Goal: Obtain resource: Download file/media

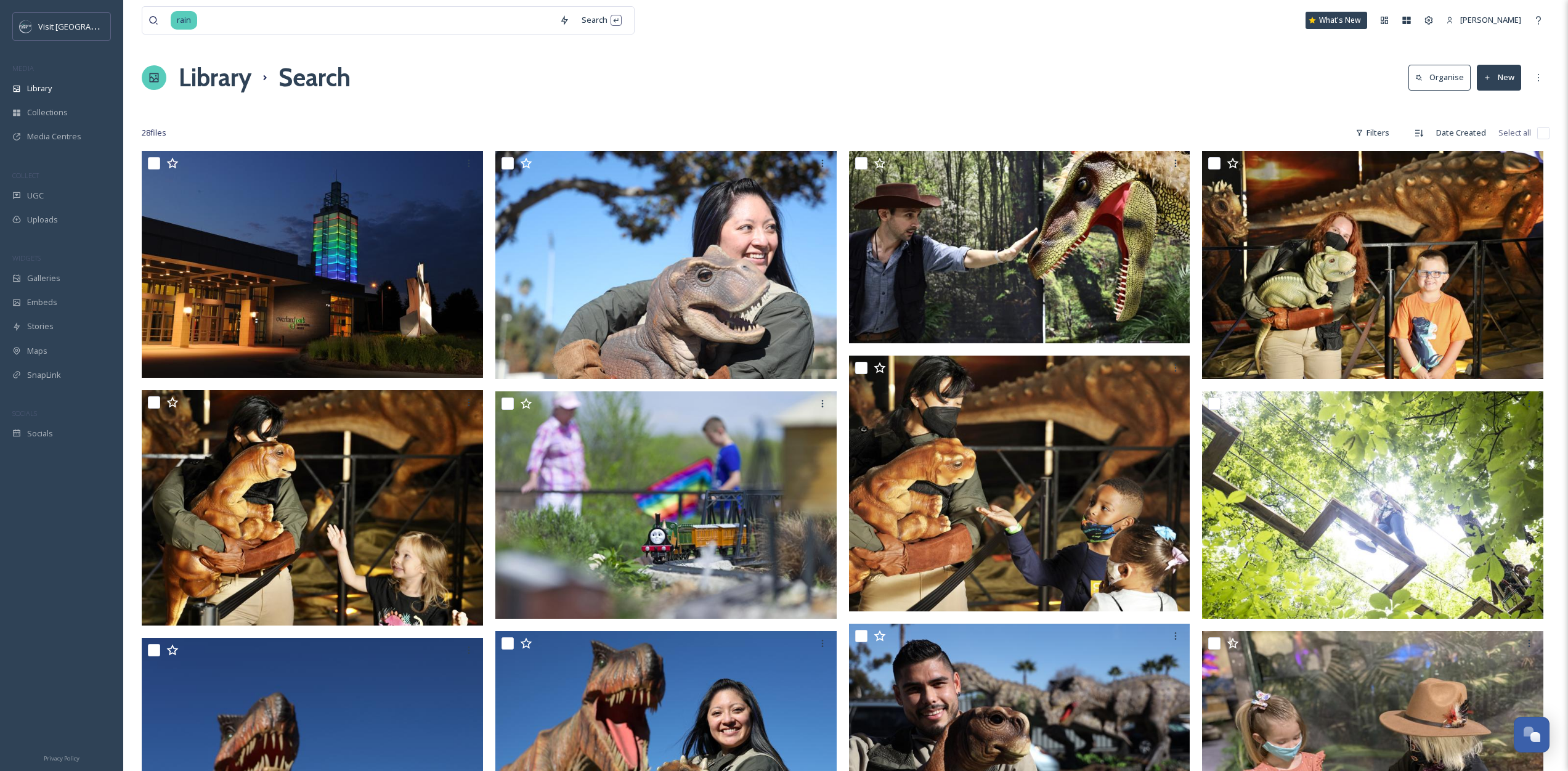
scroll to position [770, 0]
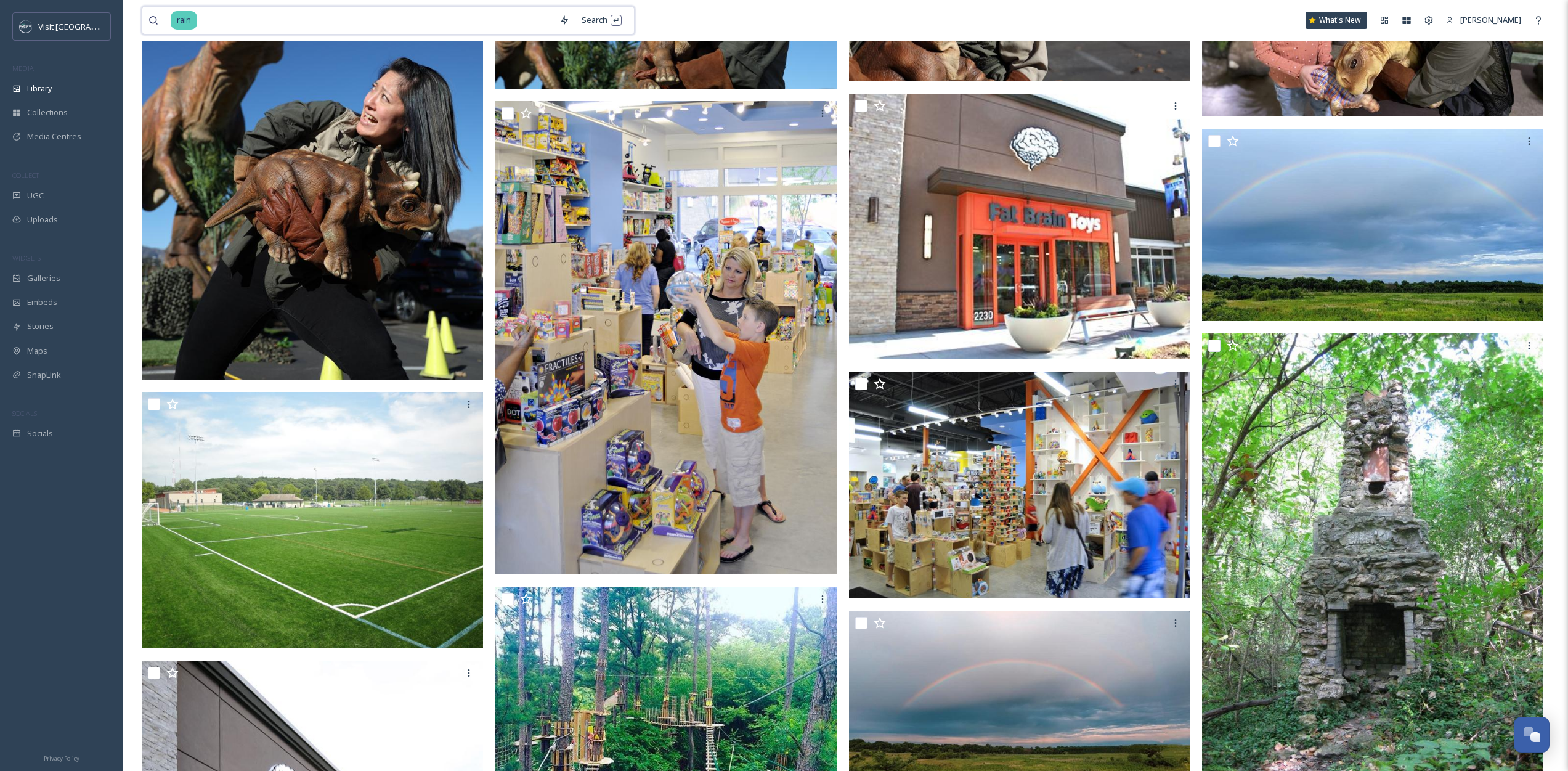
click at [334, 22] on input at bounding box center [375, 20] width 355 height 27
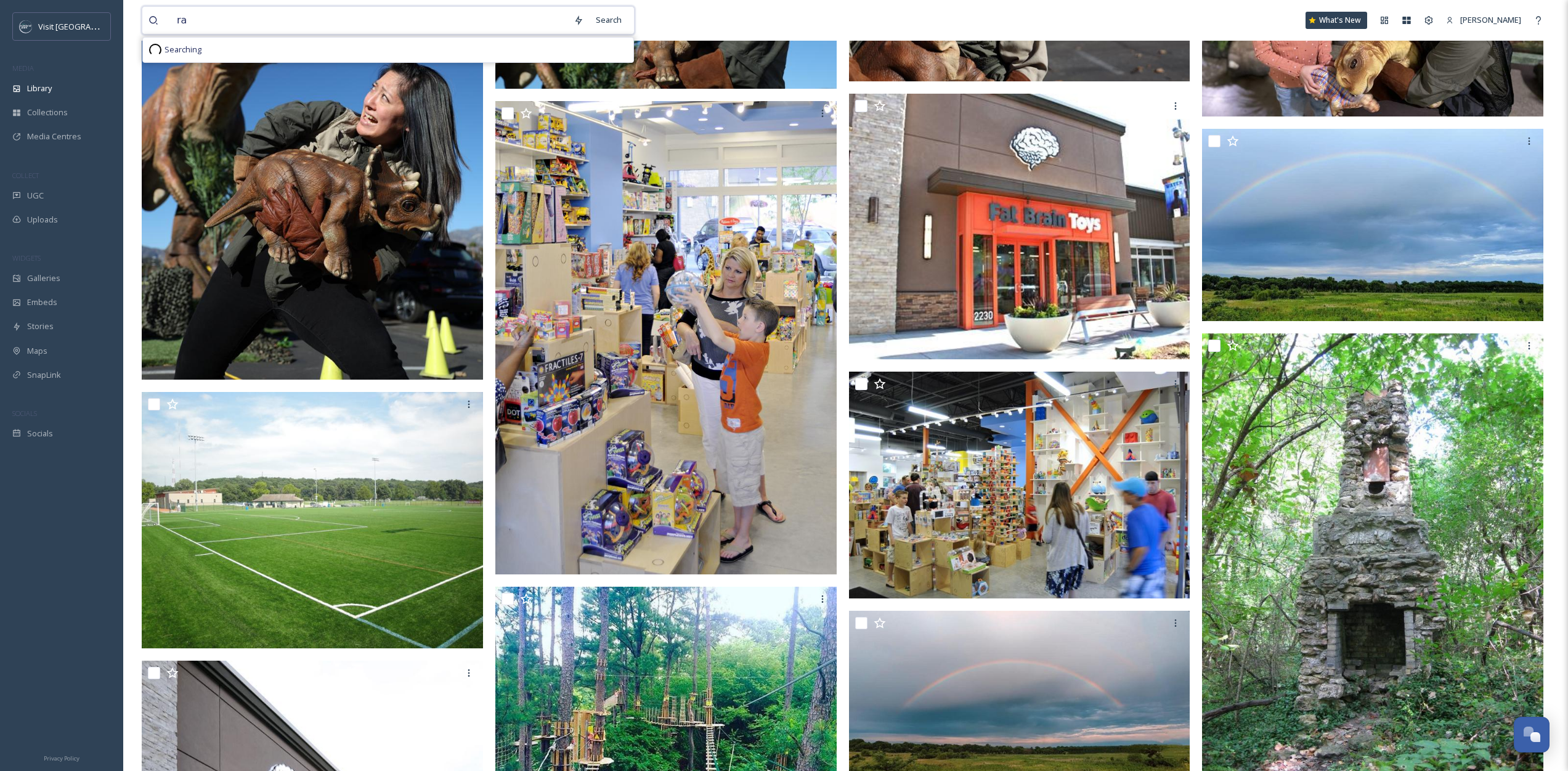
type input "r"
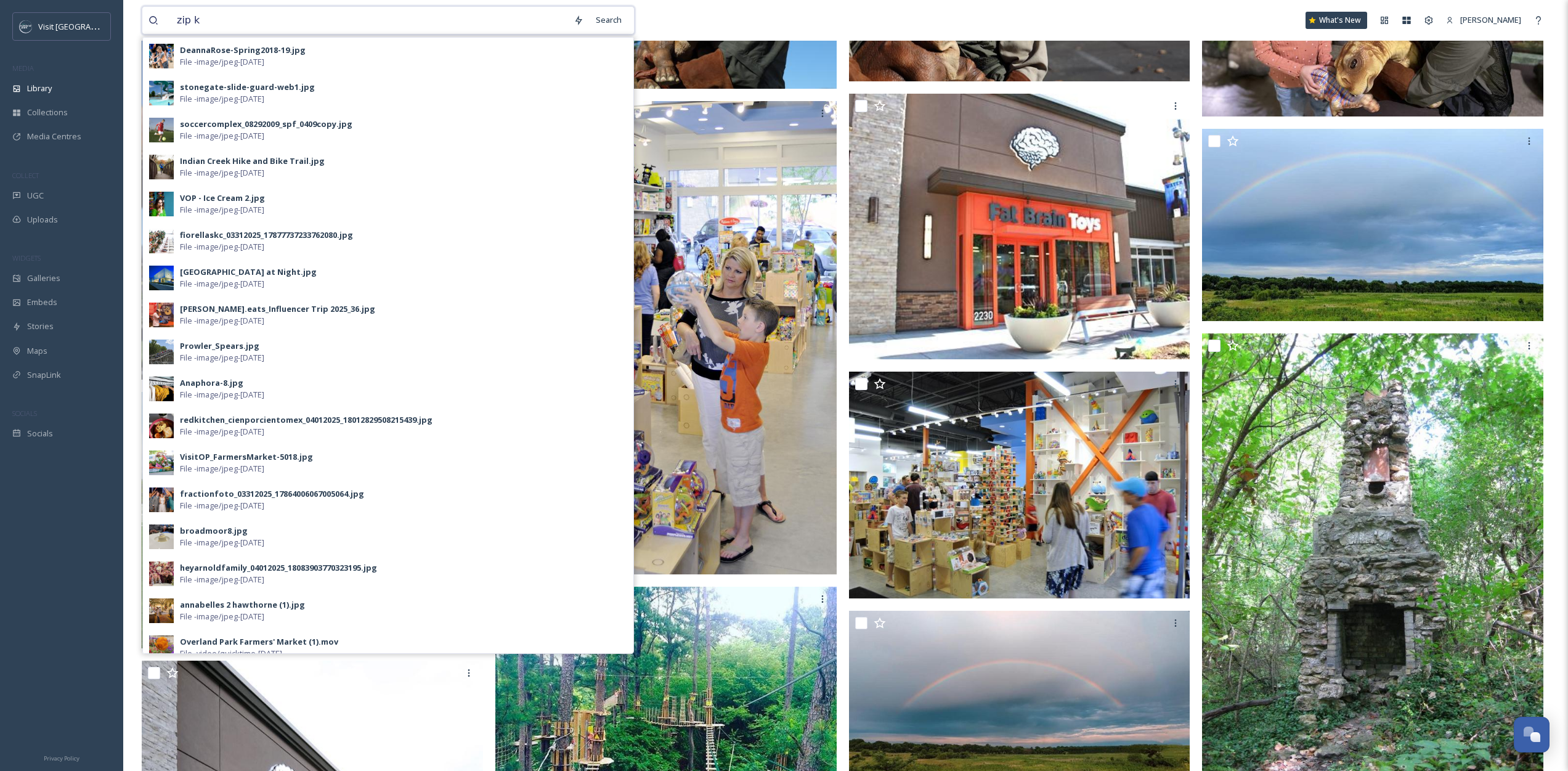
type input "zip kc"
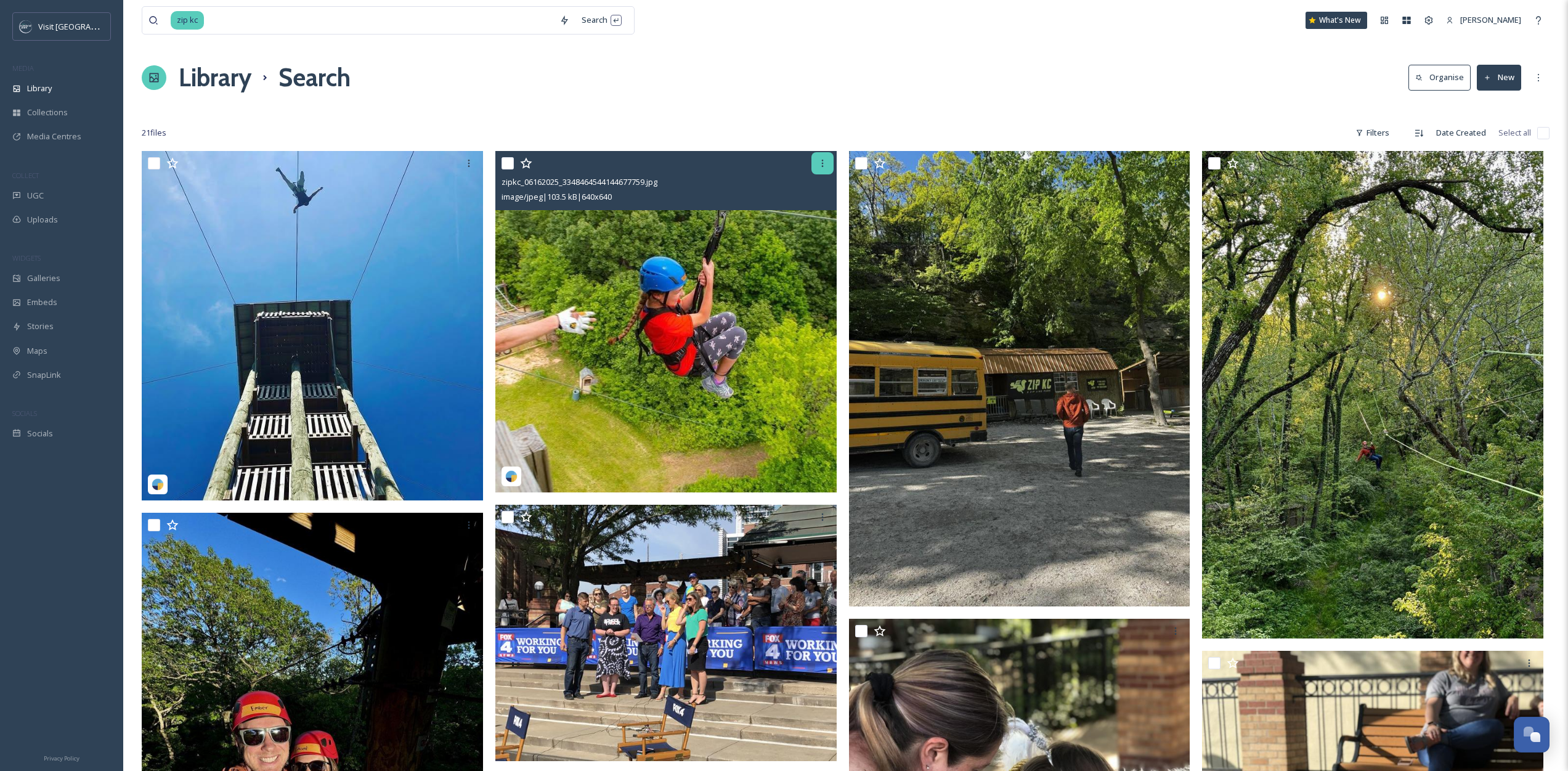
click at [823, 165] on icon at bounding box center [822, 163] width 10 height 10
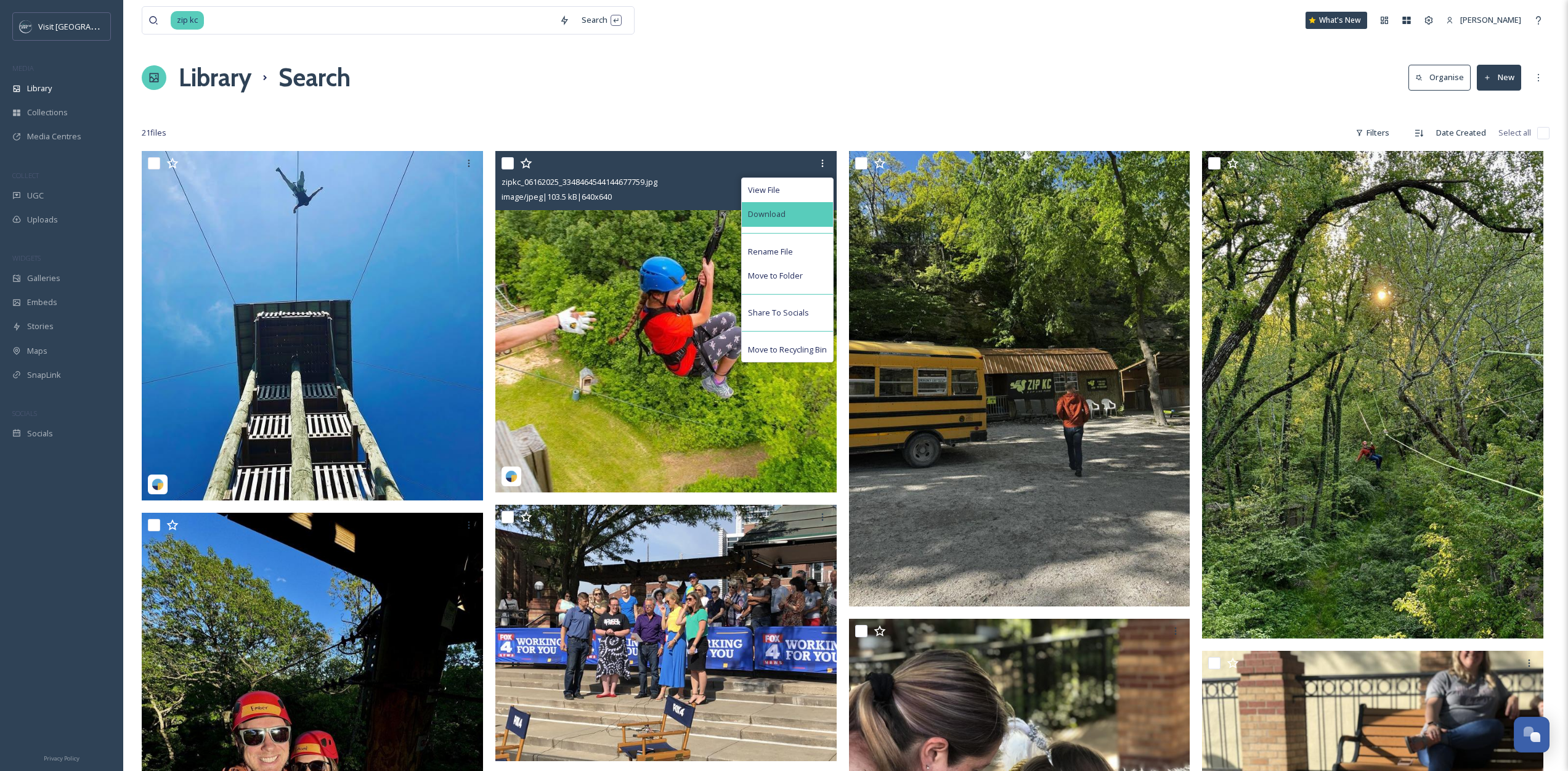
click at [813, 214] on div "Download" at bounding box center [787, 214] width 91 height 24
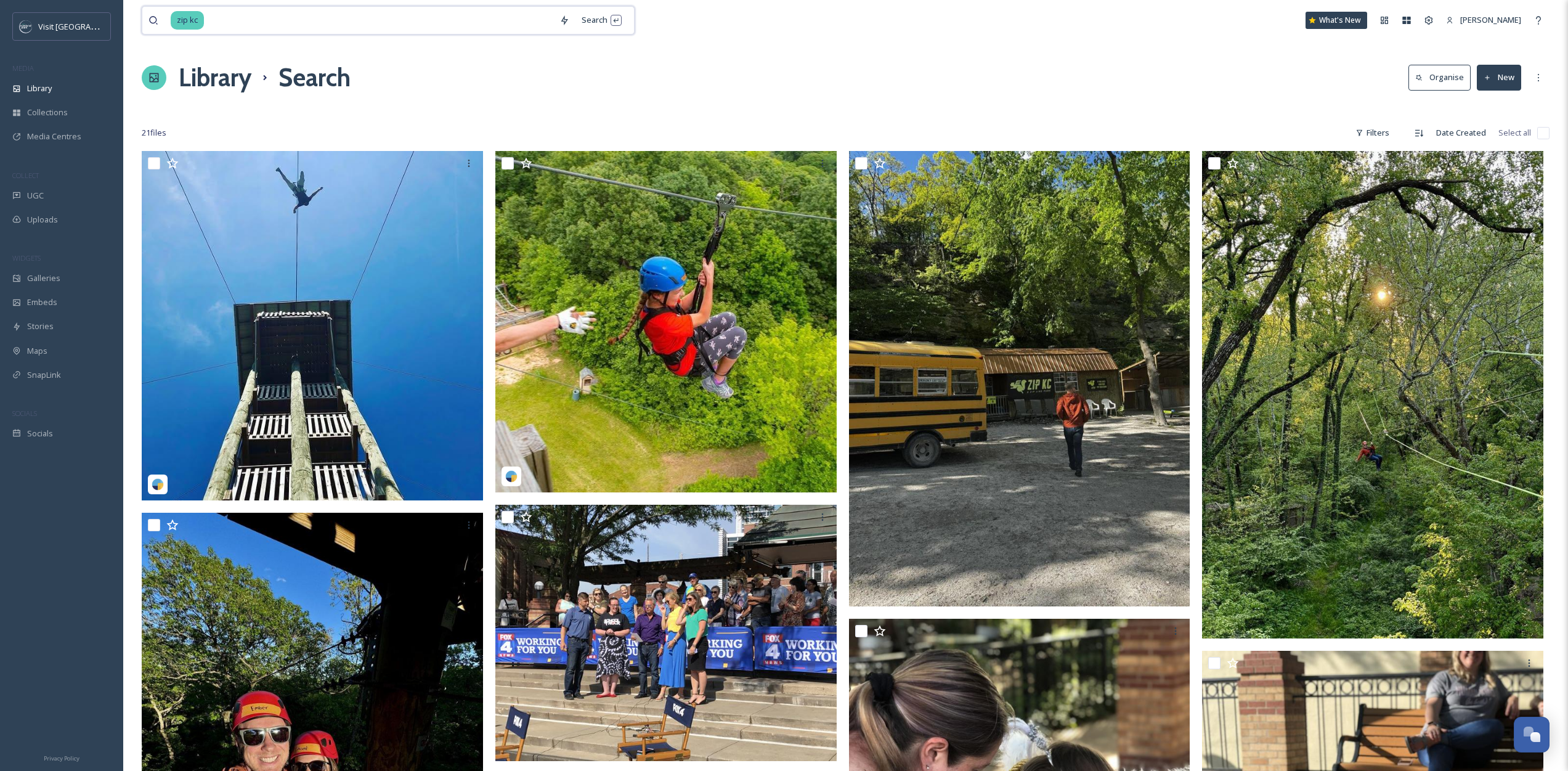
click at [244, 4] on div "zip kc Search What's New Samantha Travis" at bounding box center [845, 20] width 1408 height 41
click at [246, 11] on input at bounding box center [379, 20] width 348 height 27
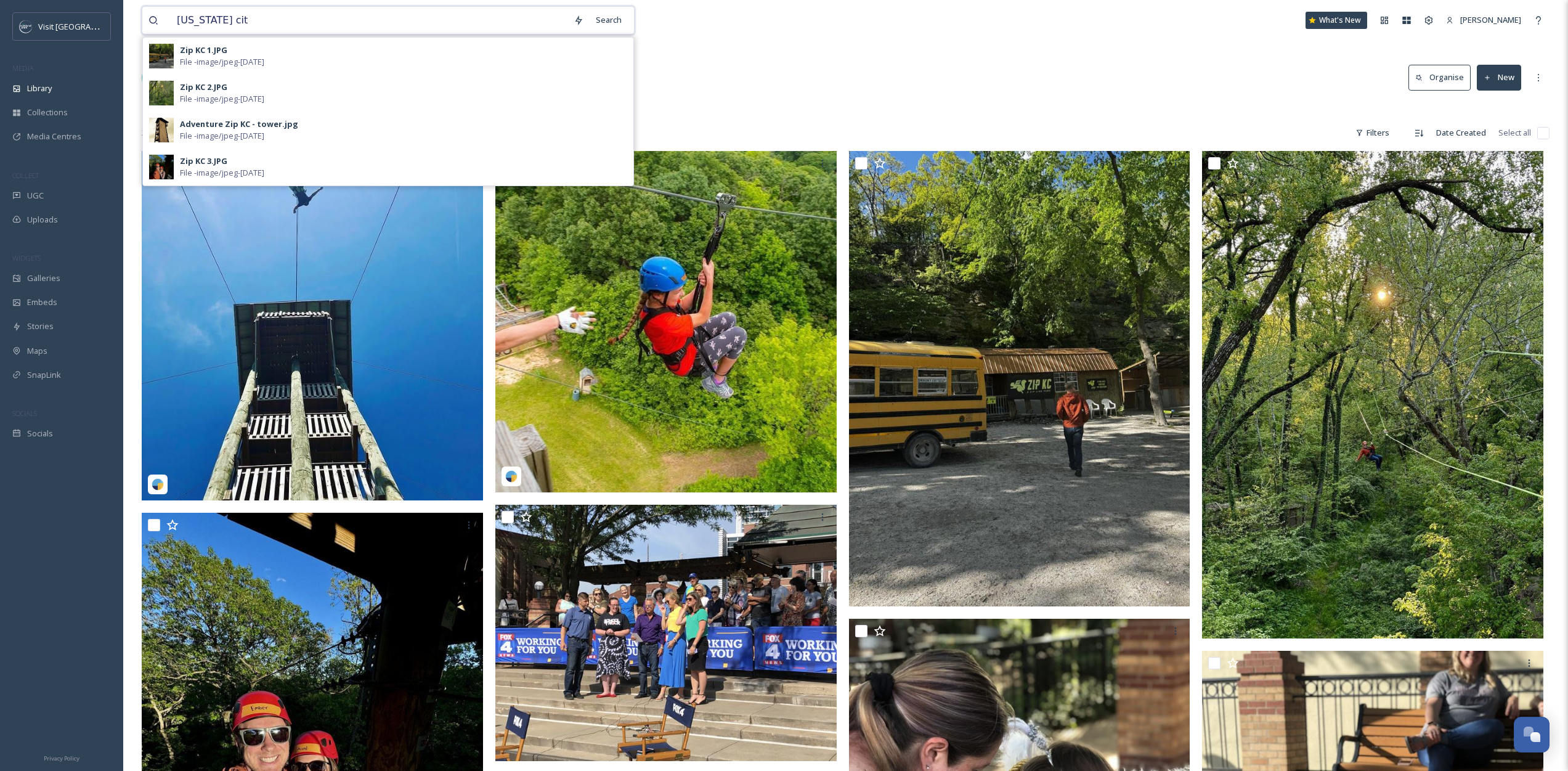
type input "kansas city"
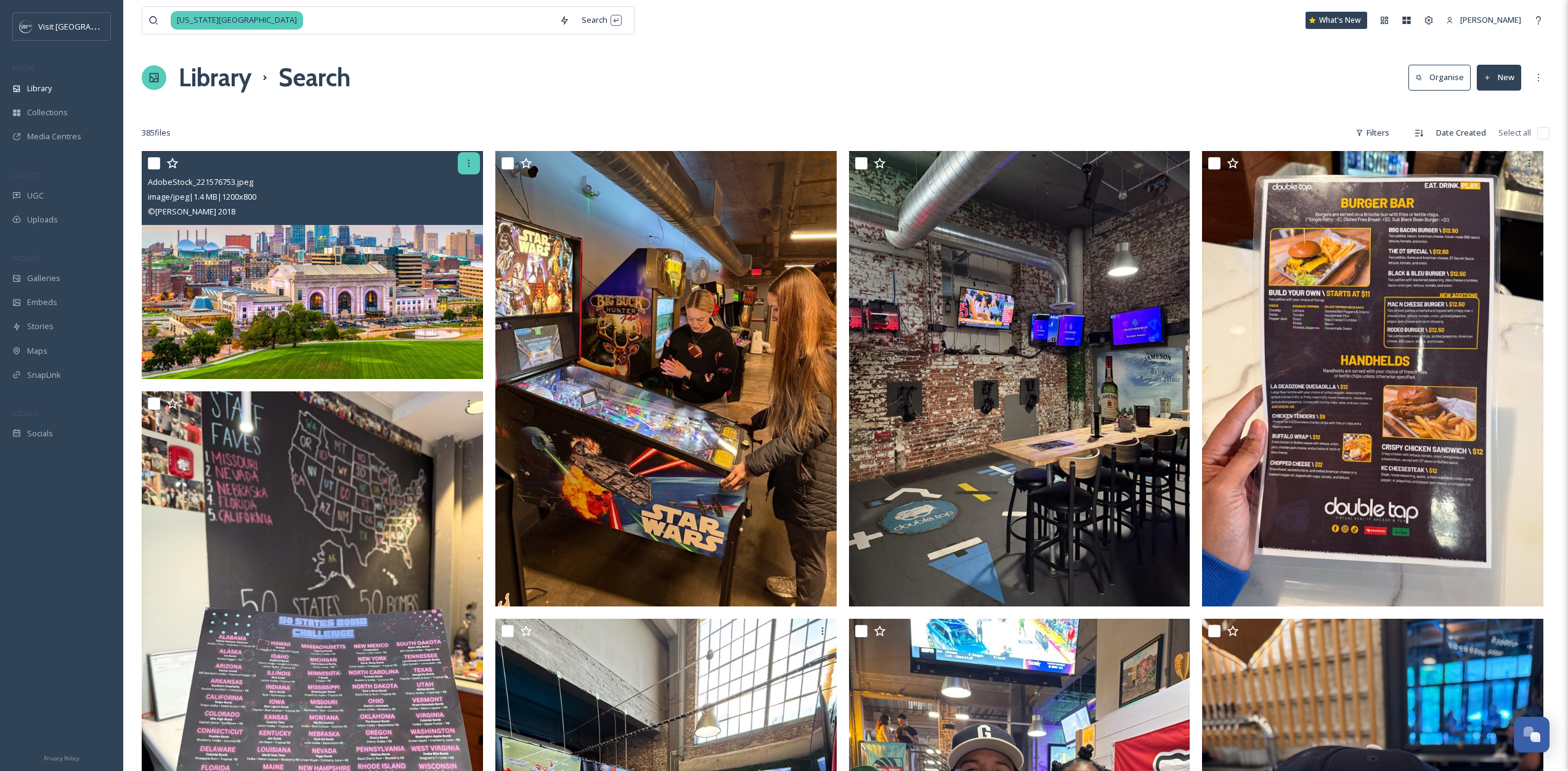
click at [464, 162] on icon at bounding box center [468, 163] width 10 height 10
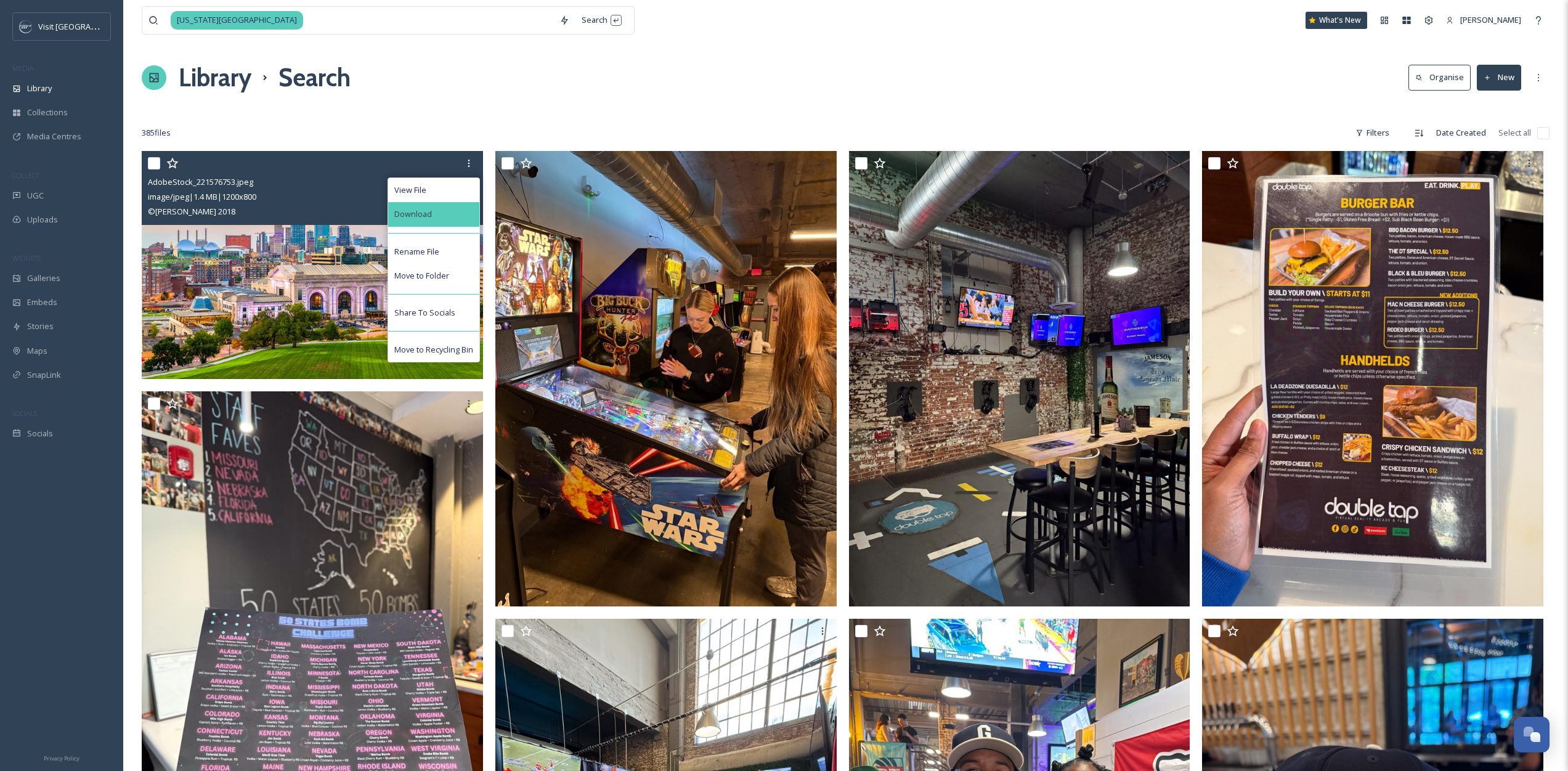
click at [438, 222] on div "Download" at bounding box center [434, 214] width 91 height 24
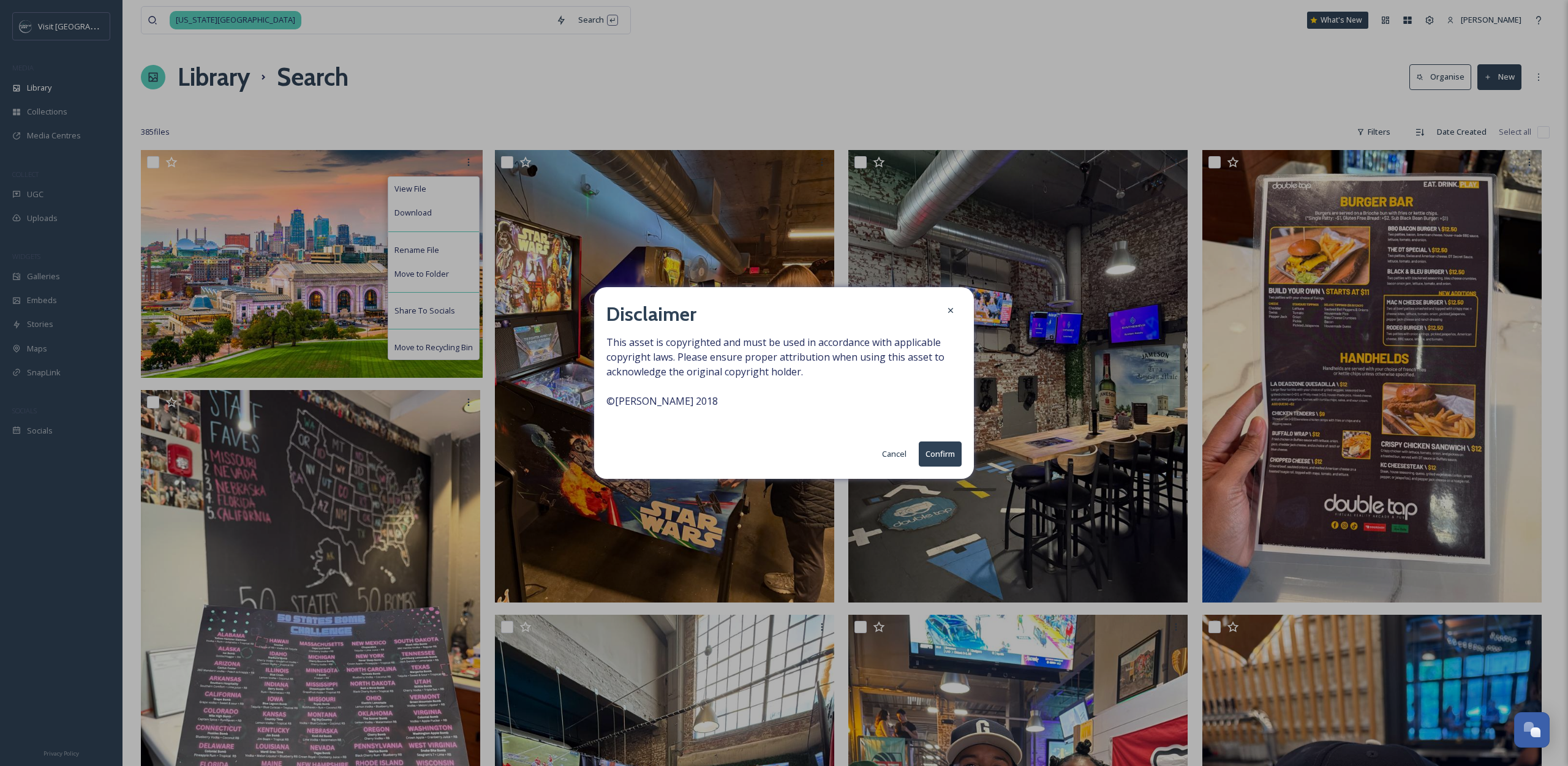
click at [935, 458] on button "Confirm" at bounding box center [940, 454] width 43 height 25
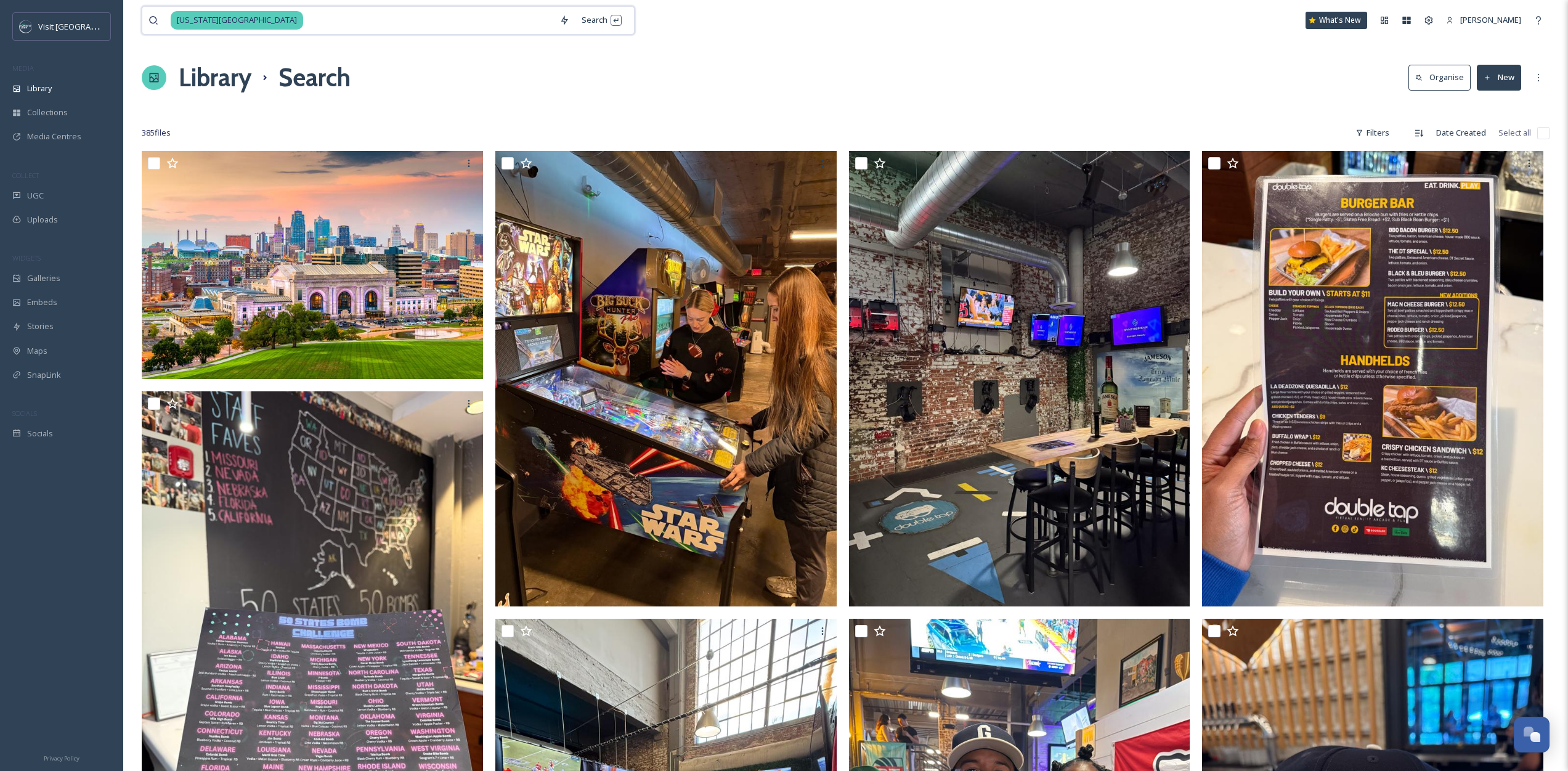
click at [304, 28] on input at bounding box center [429, 20] width 249 height 27
type input "zoo"
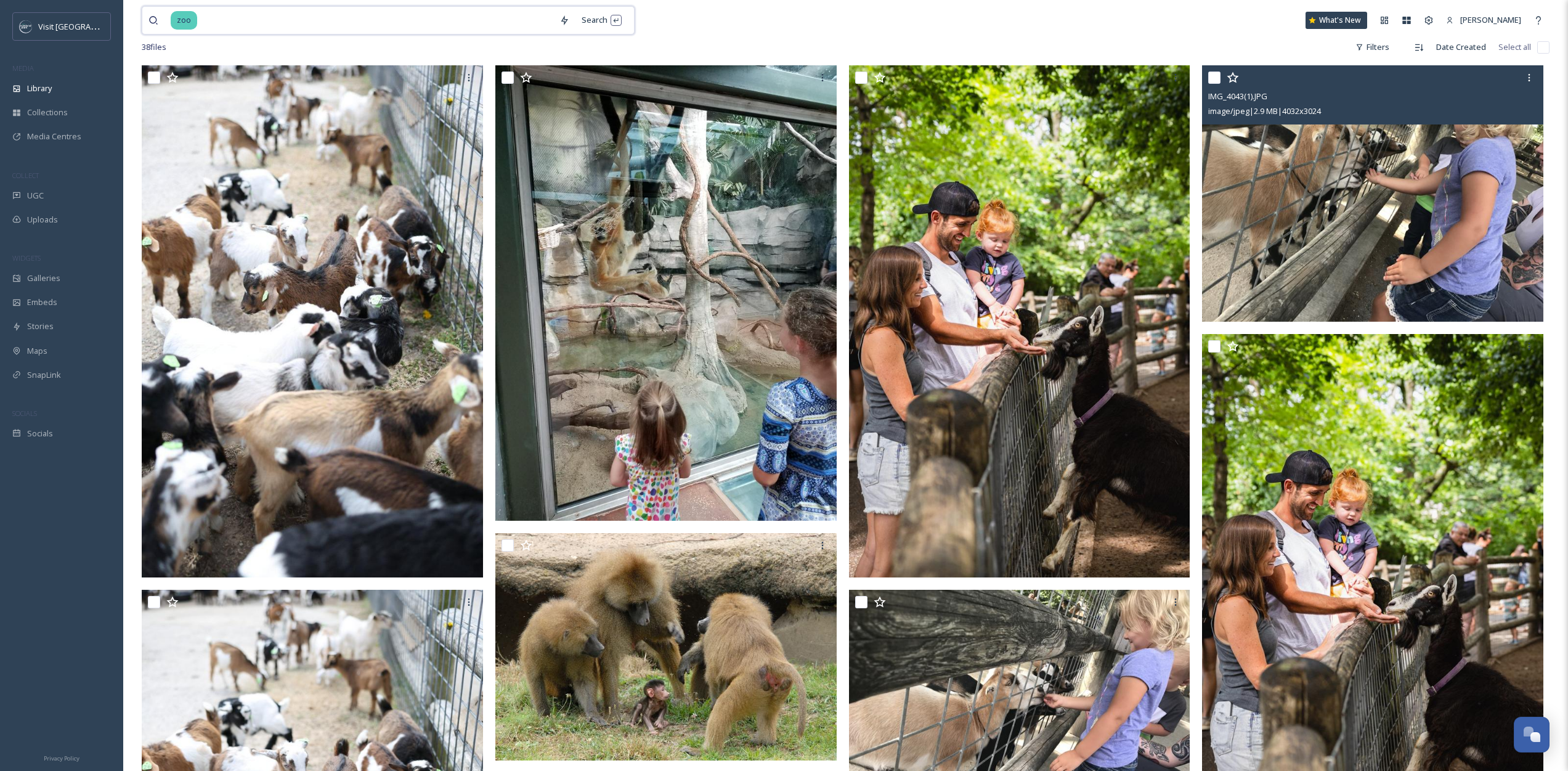
scroll to position [156, 0]
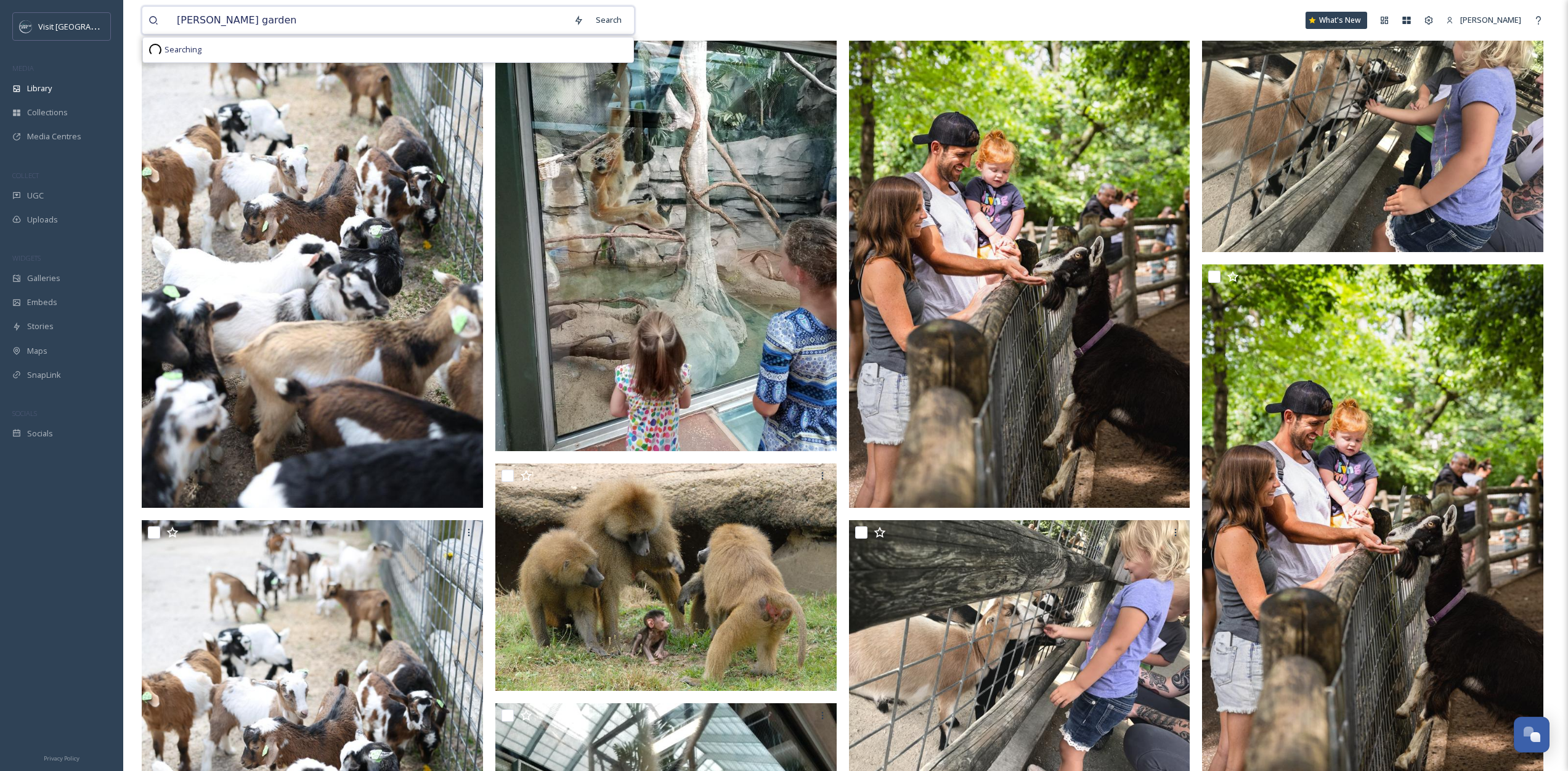
type input "powell gardens"
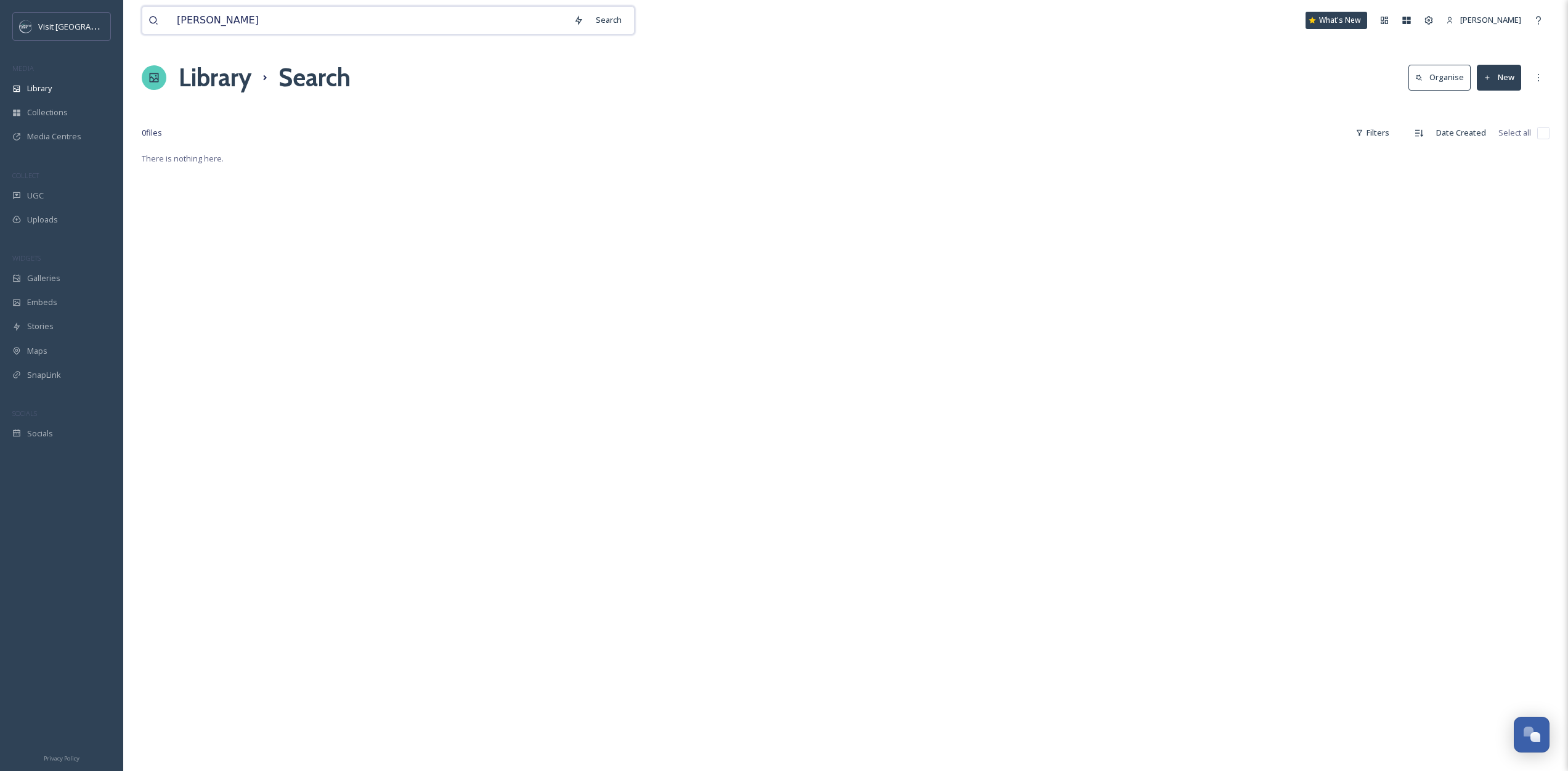
type input "powell"
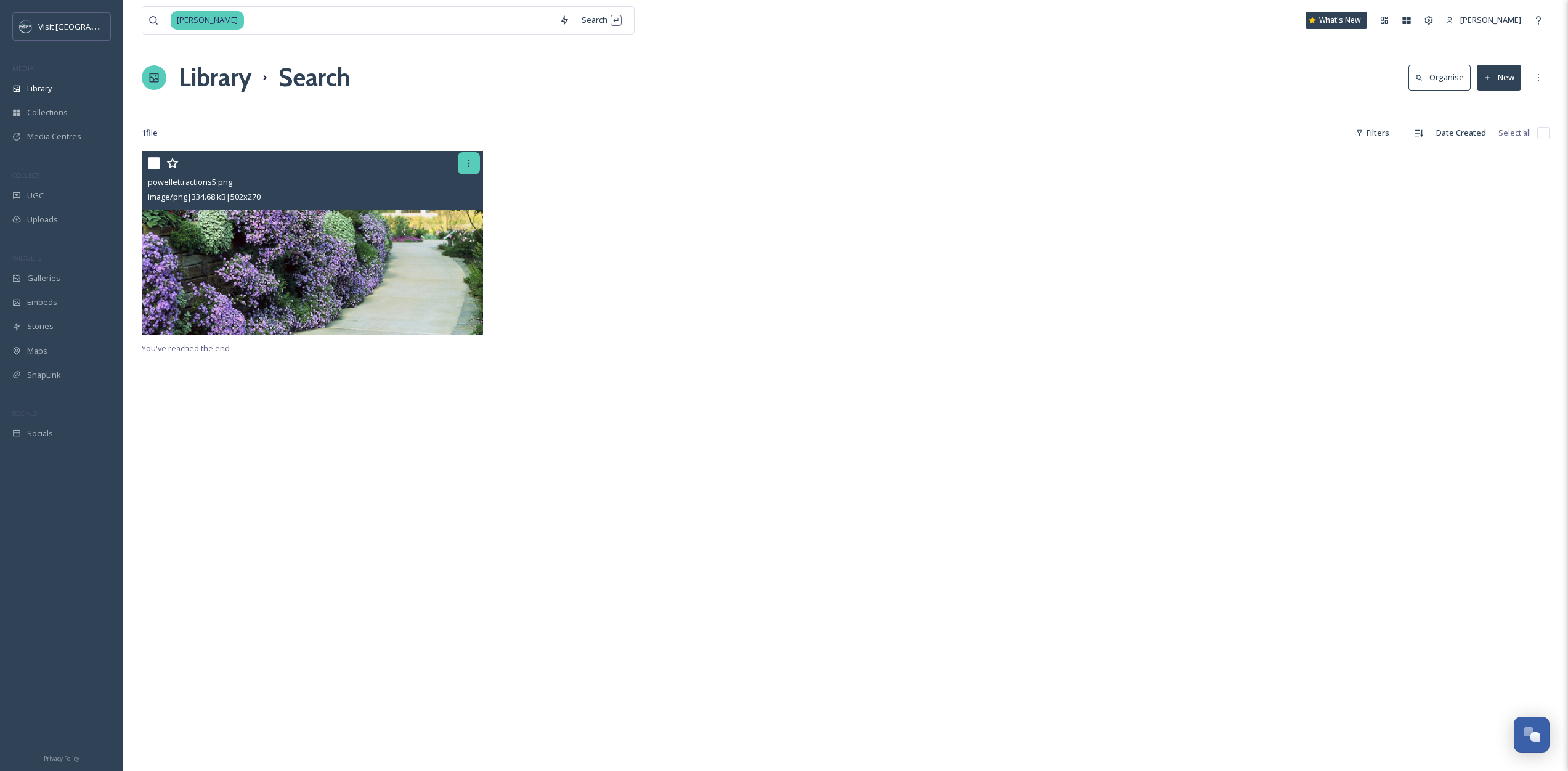
click at [470, 164] on icon at bounding box center [468, 163] width 10 height 10
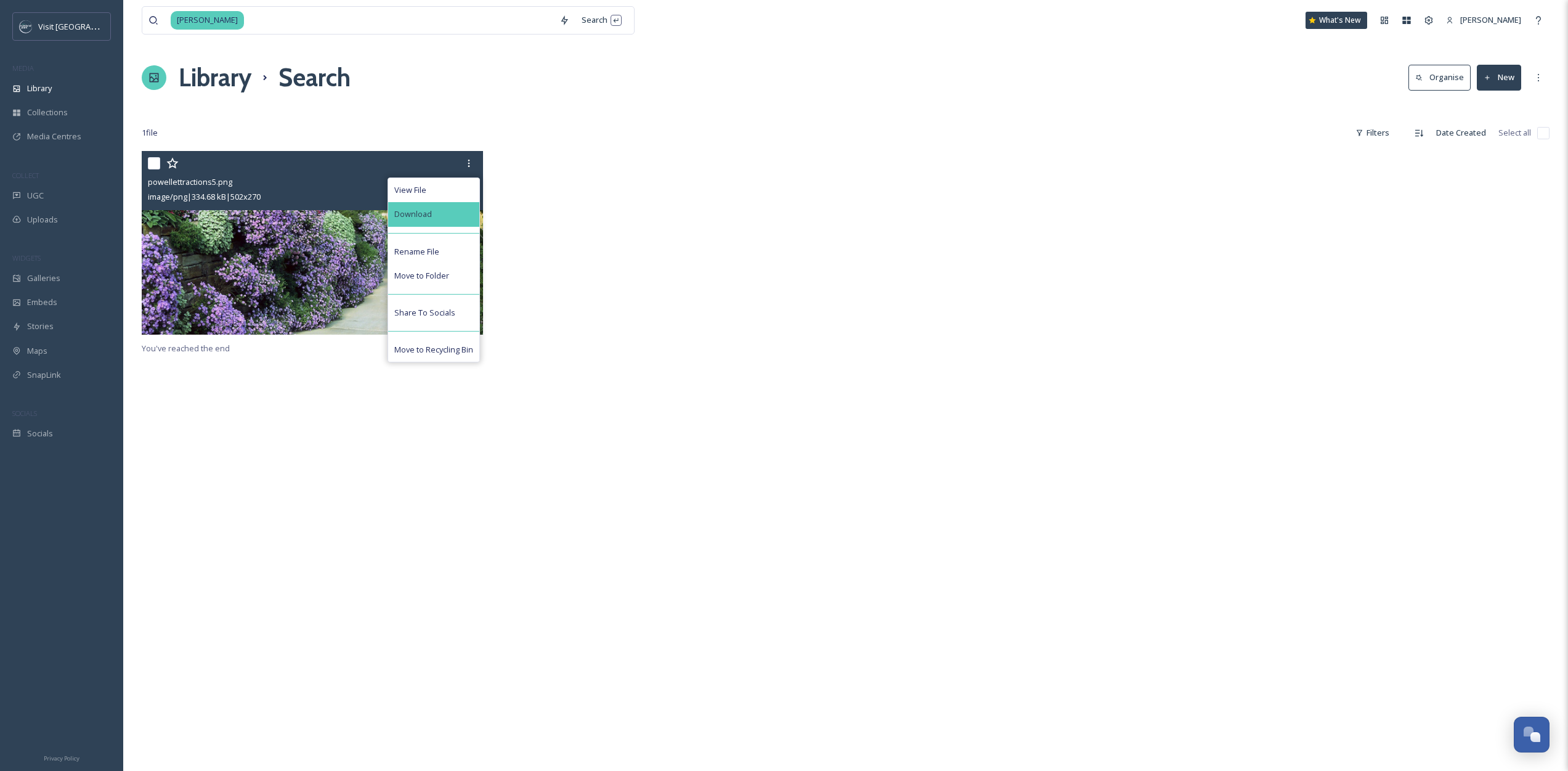
click at [439, 223] on div "Download" at bounding box center [434, 214] width 91 height 24
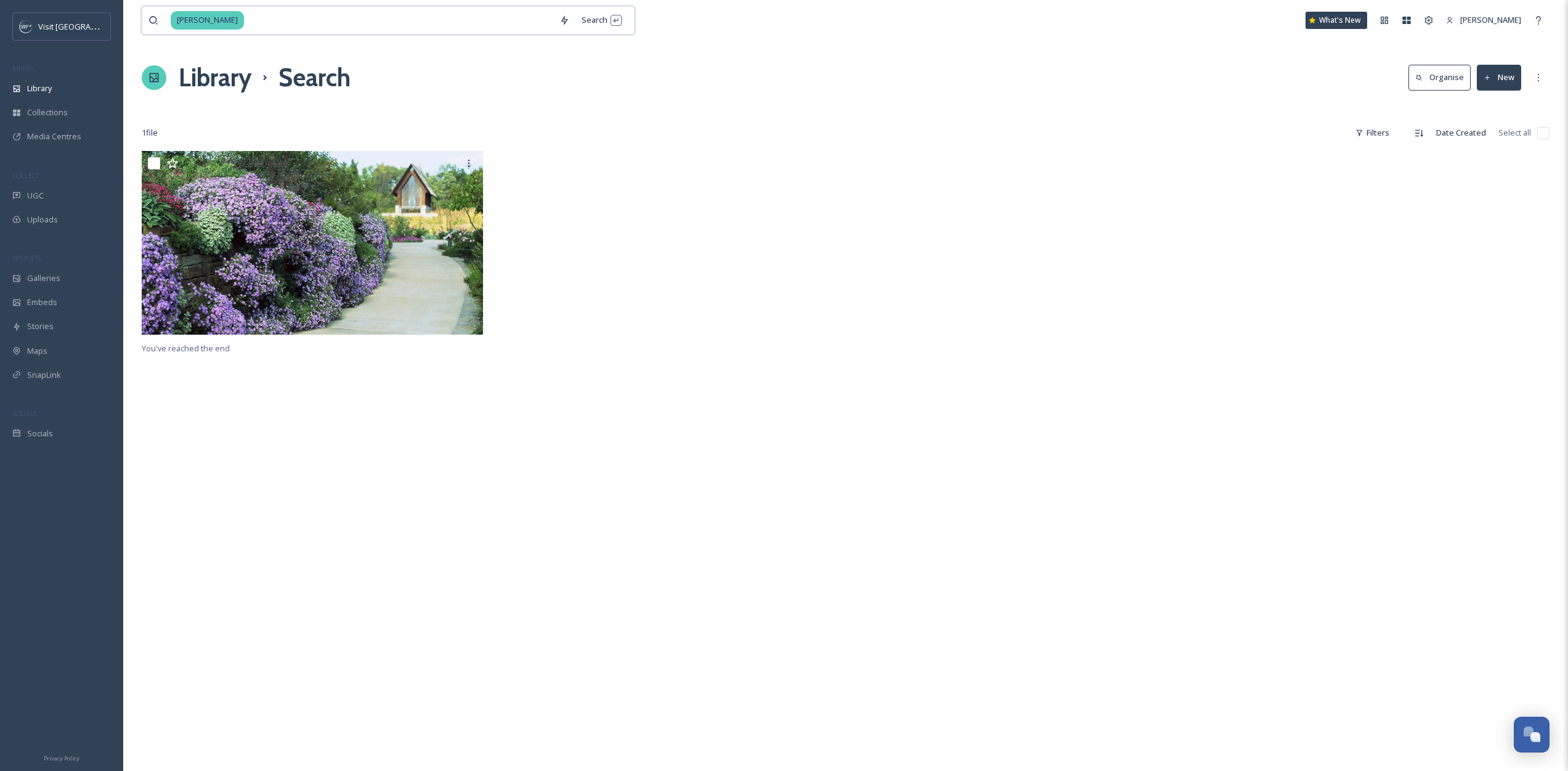
click at [323, 29] on input at bounding box center [399, 20] width 308 height 27
type input "shawnee mission park"
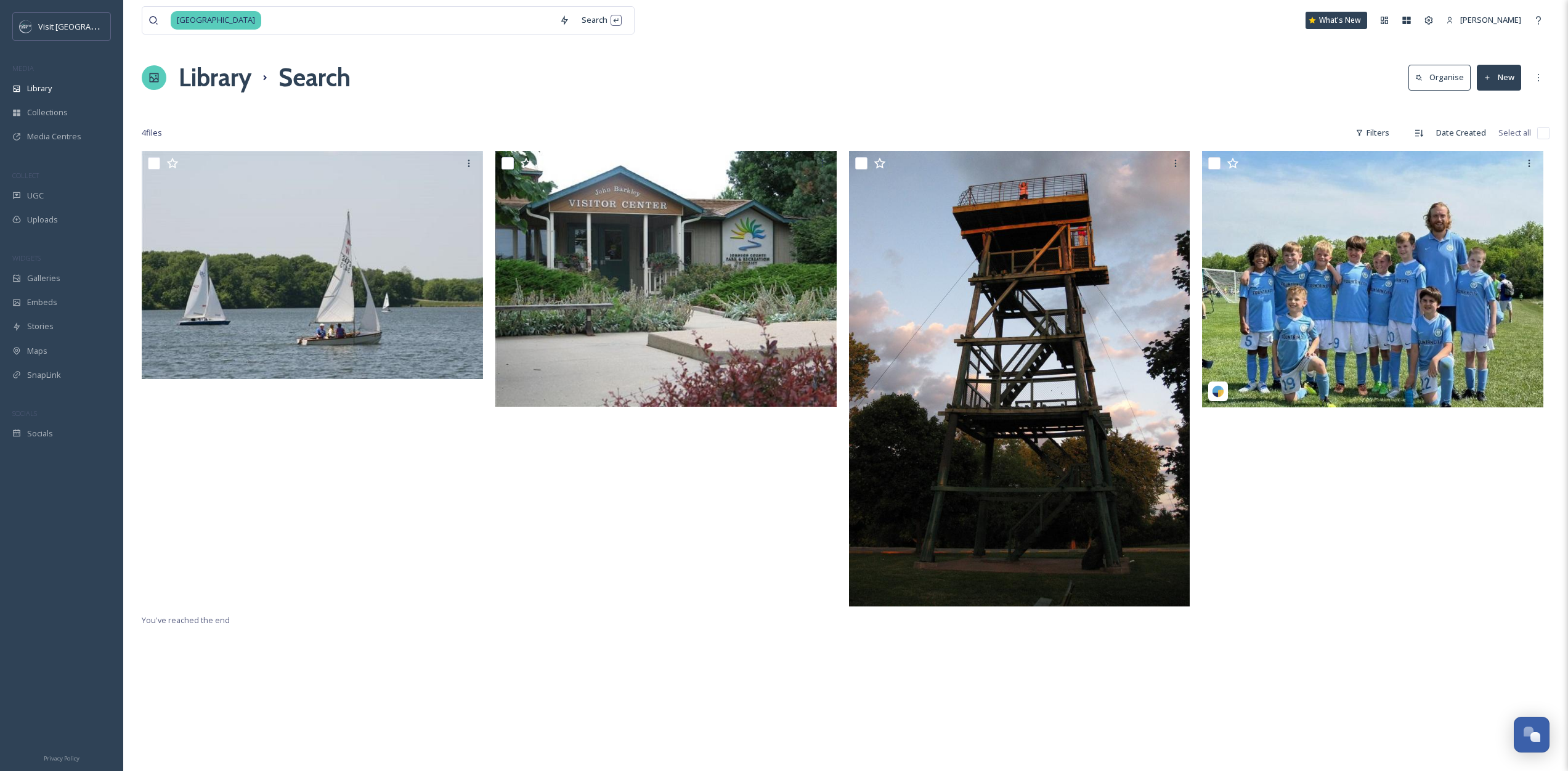
click at [558, 80] on div "Library Search Organise New" at bounding box center [845, 77] width 1408 height 37
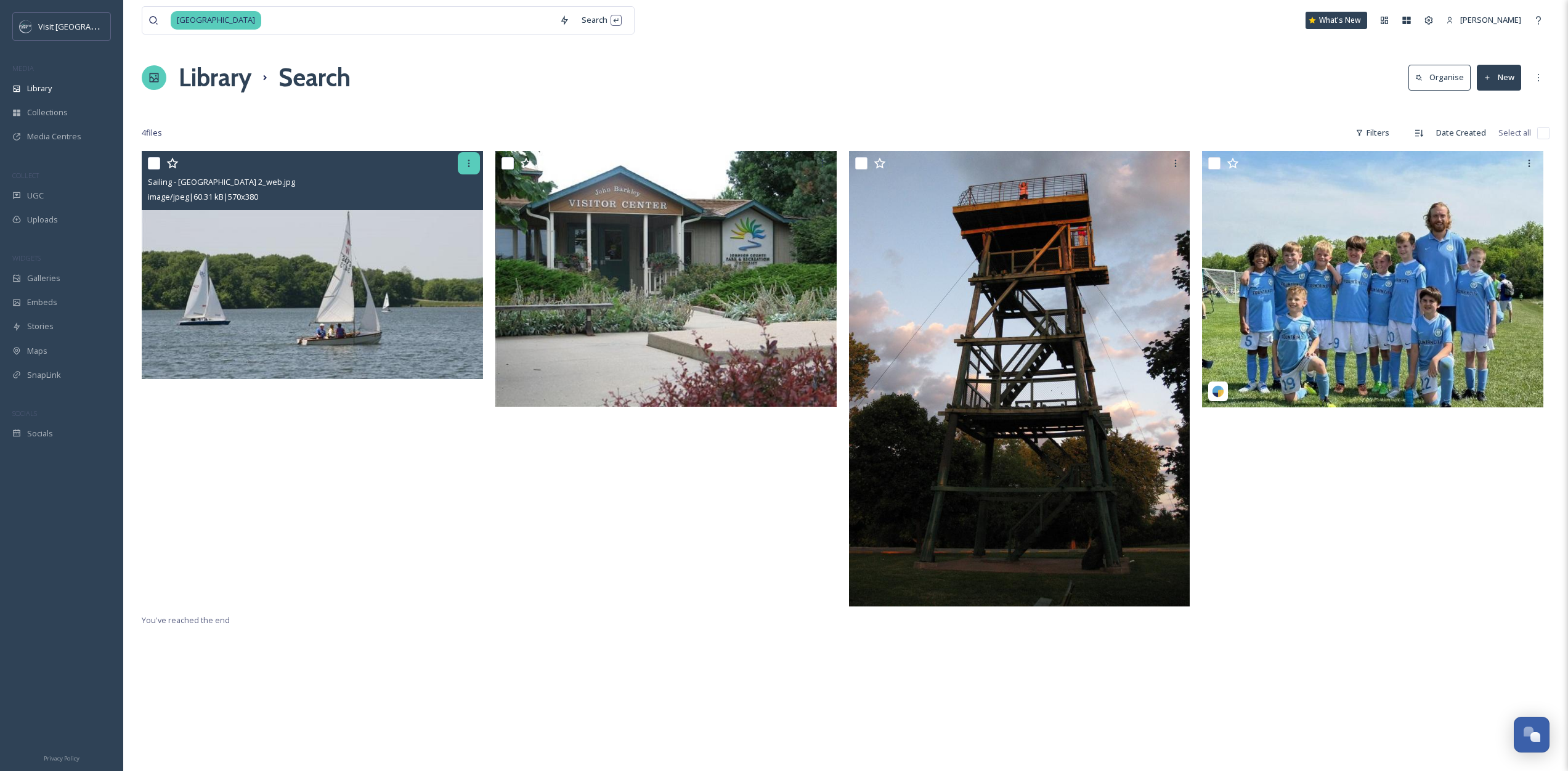
click at [460, 167] on div at bounding box center [468, 163] width 22 height 22
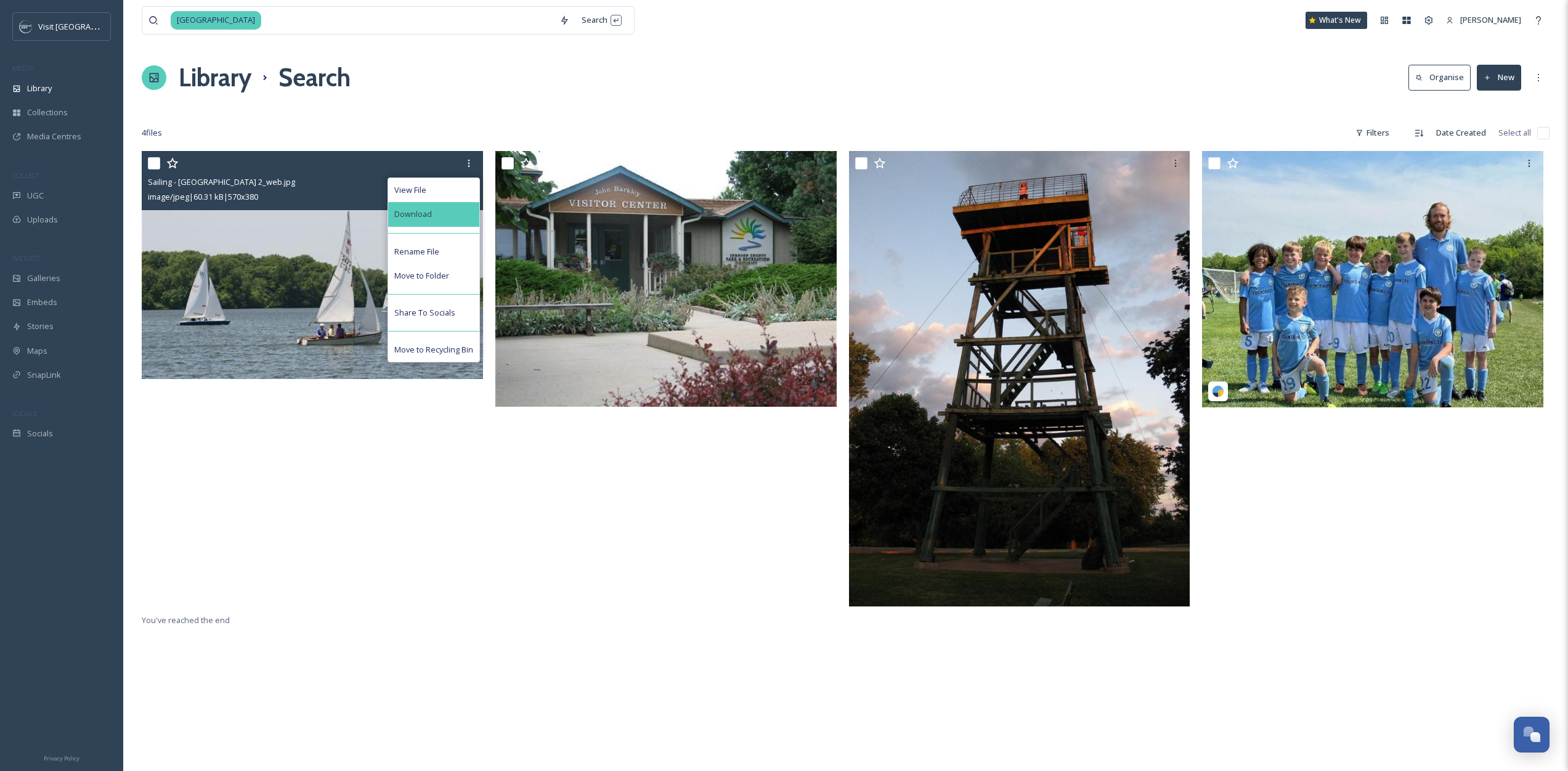
click at [461, 221] on div "Download" at bounding box center [434, 214] width 91 height 24
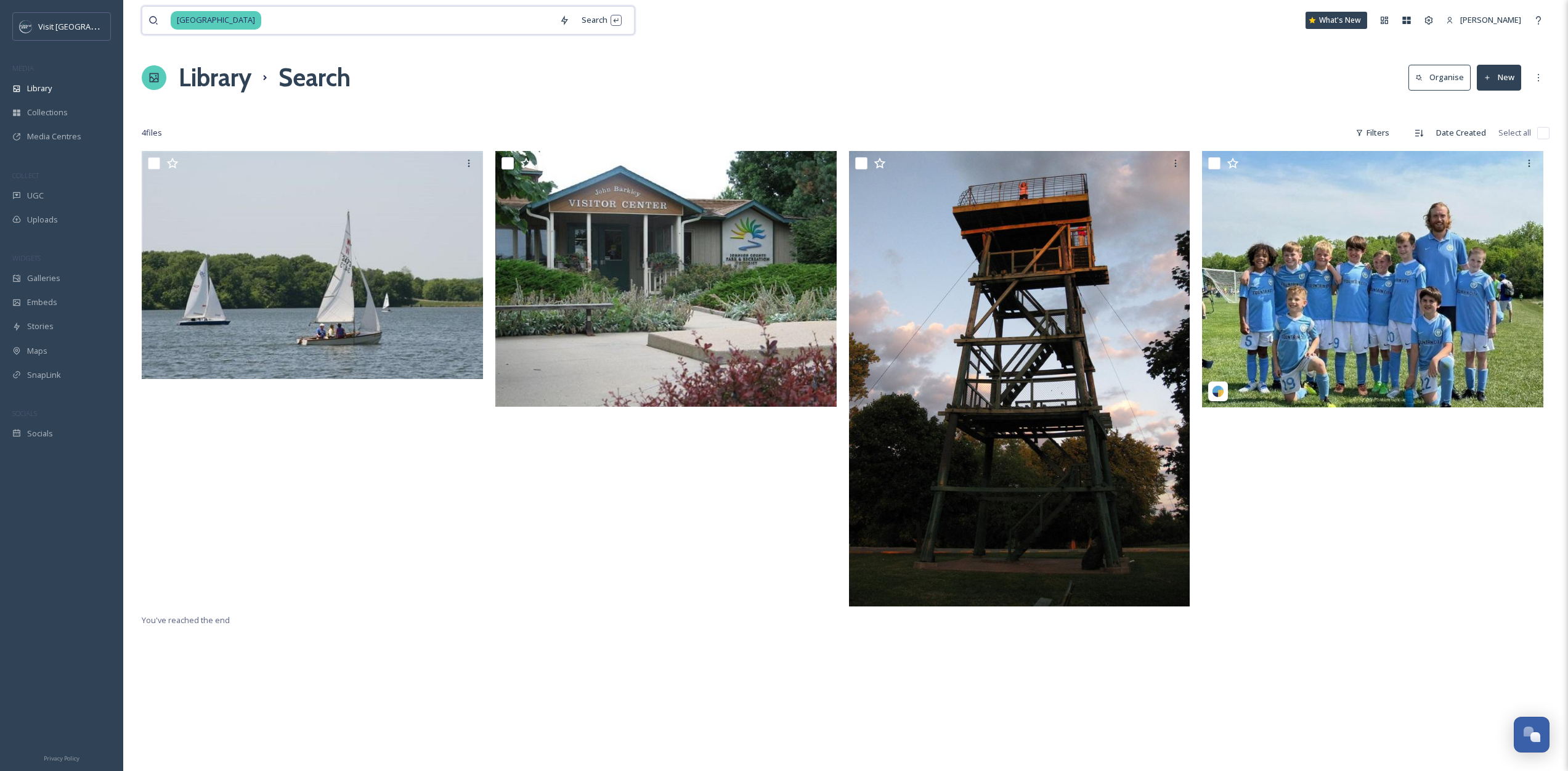
click at [365, 26] on input at bounding box center [408, 20] width 291 height 27
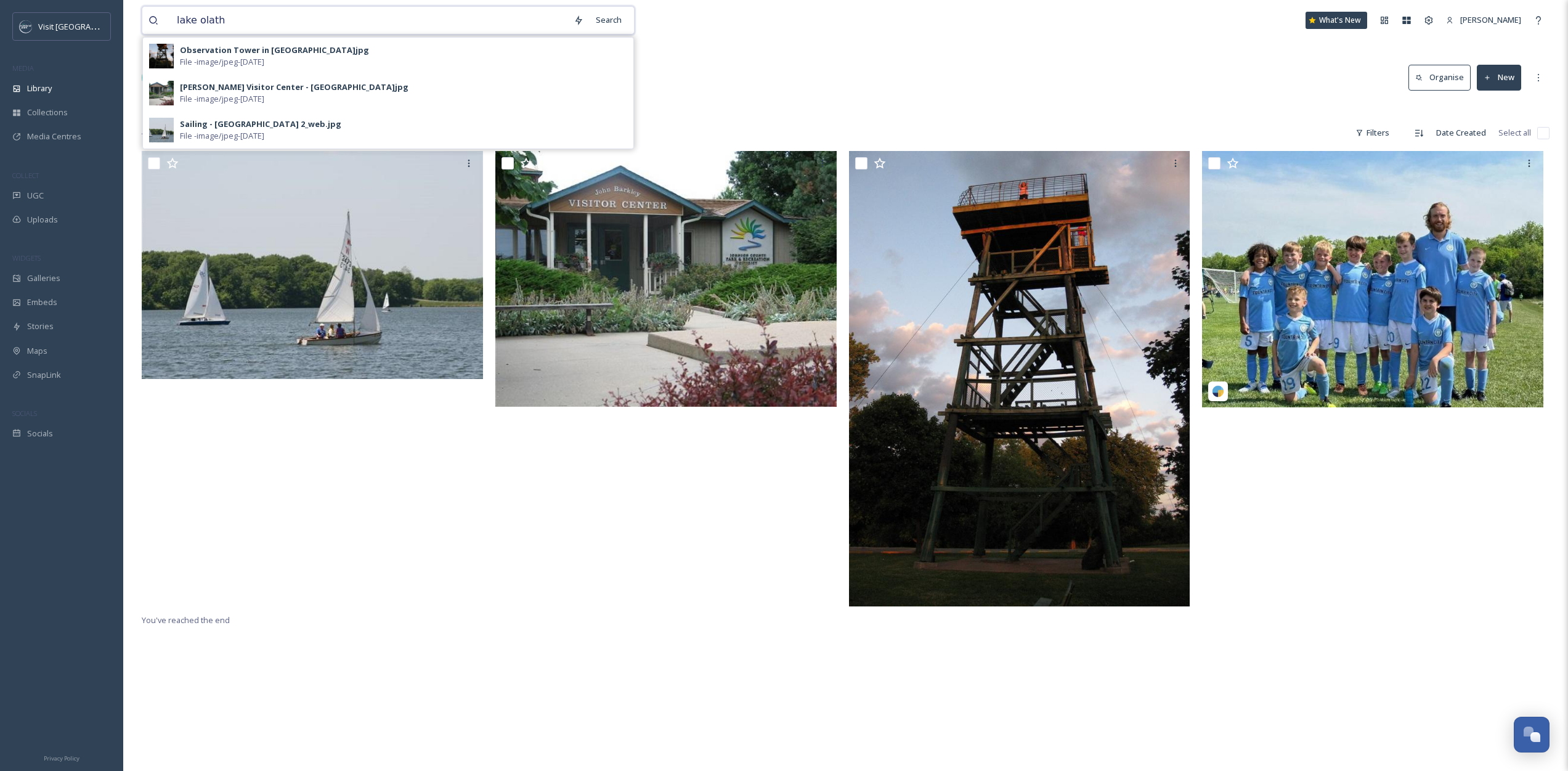
type input "lake olathe"
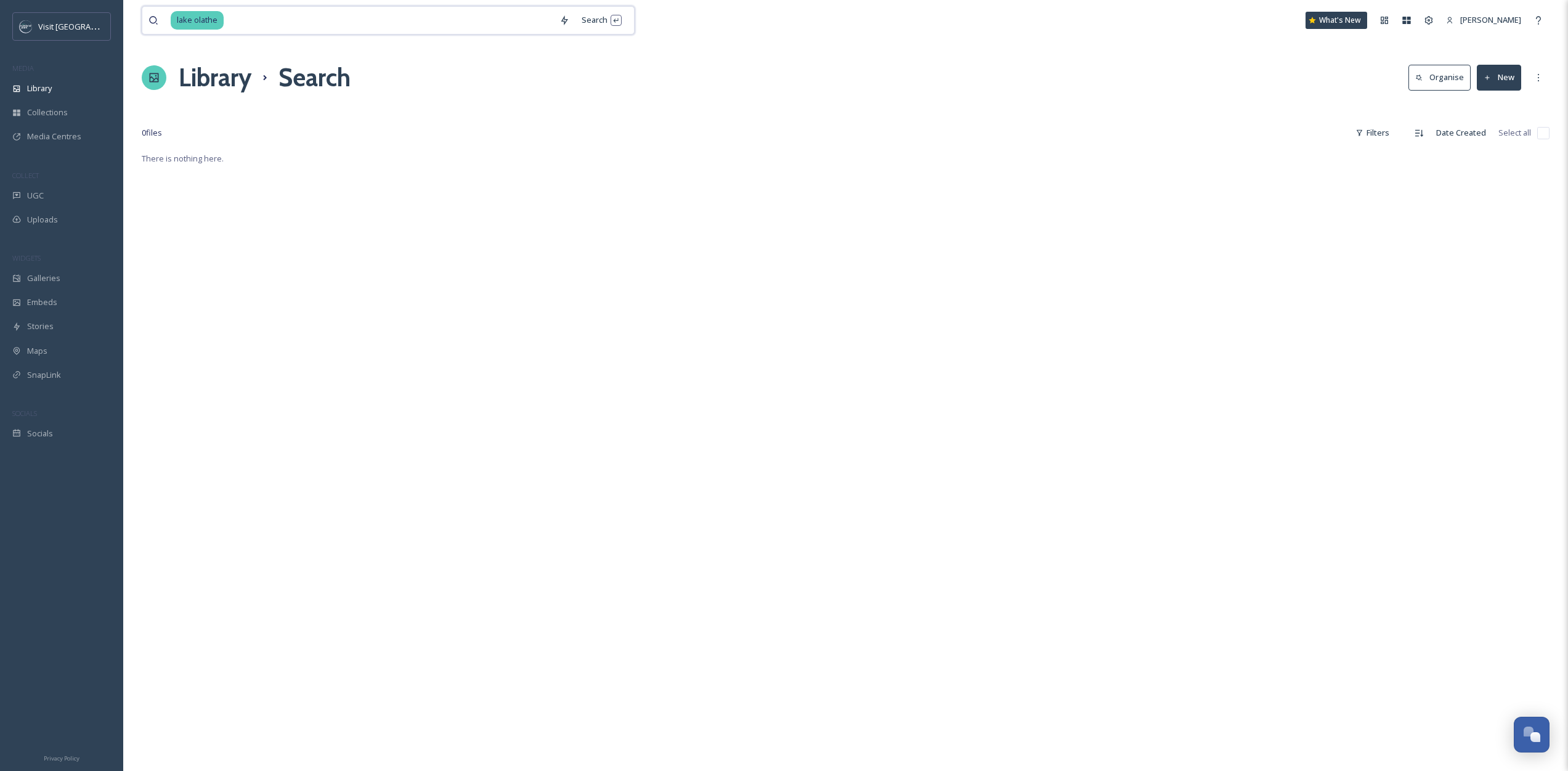
click at [365, 26] on input at bounding box center [389, 20] width 328 height 27
type input "olathe"
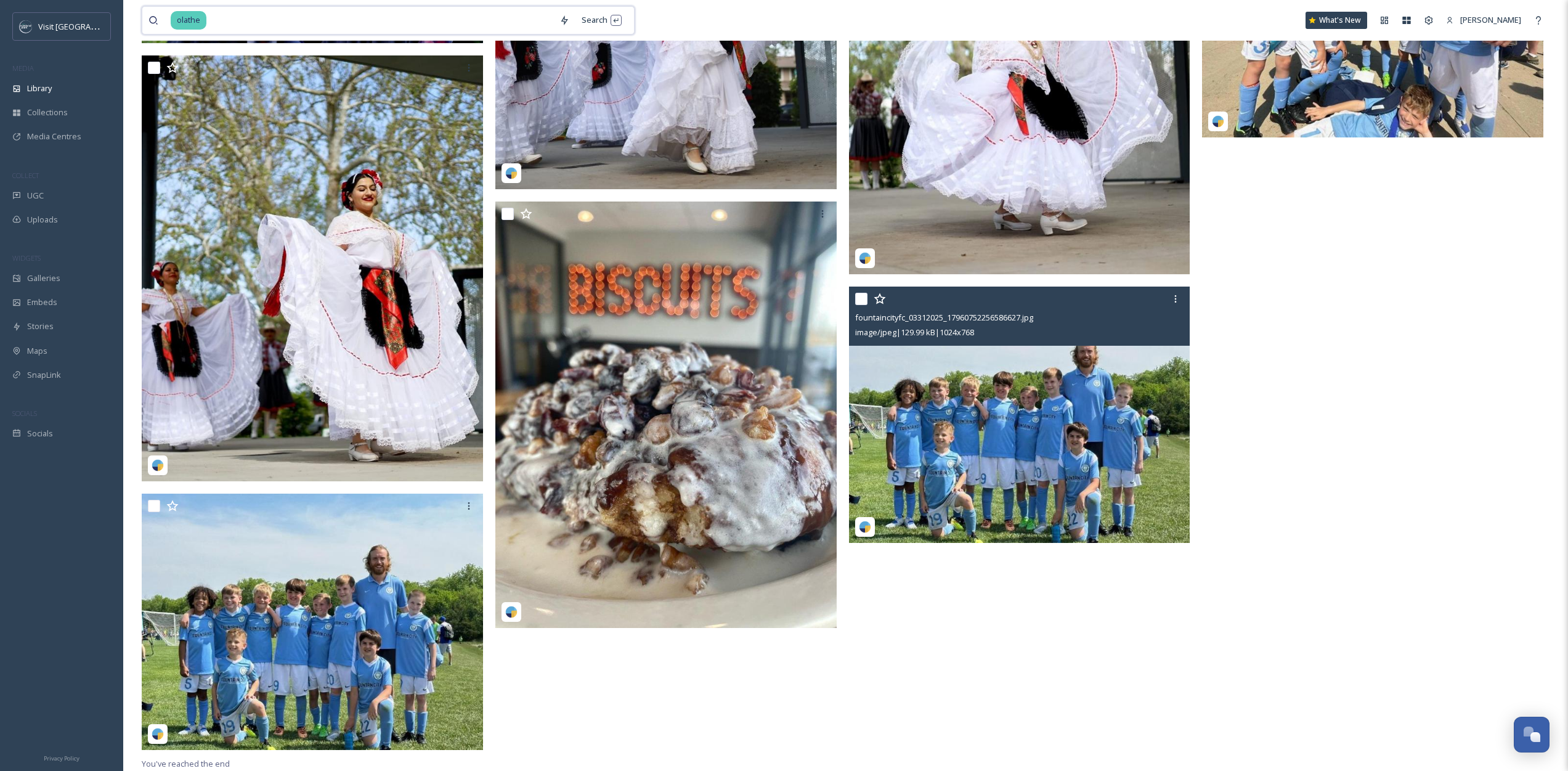
scroll to position [1379, 0]
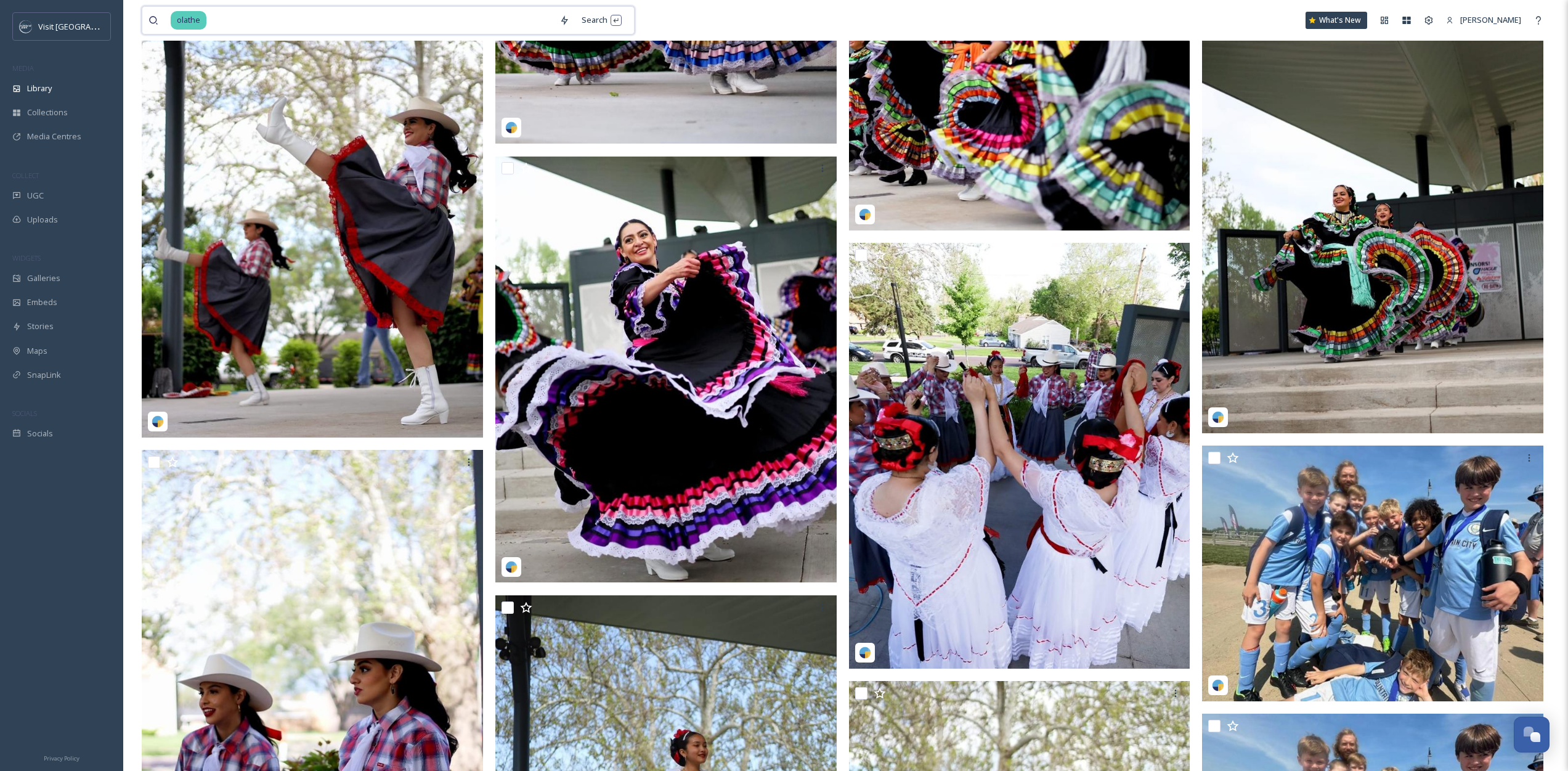
click at [252, 17] on input at bounding box center [380, 20] width 346 height 27
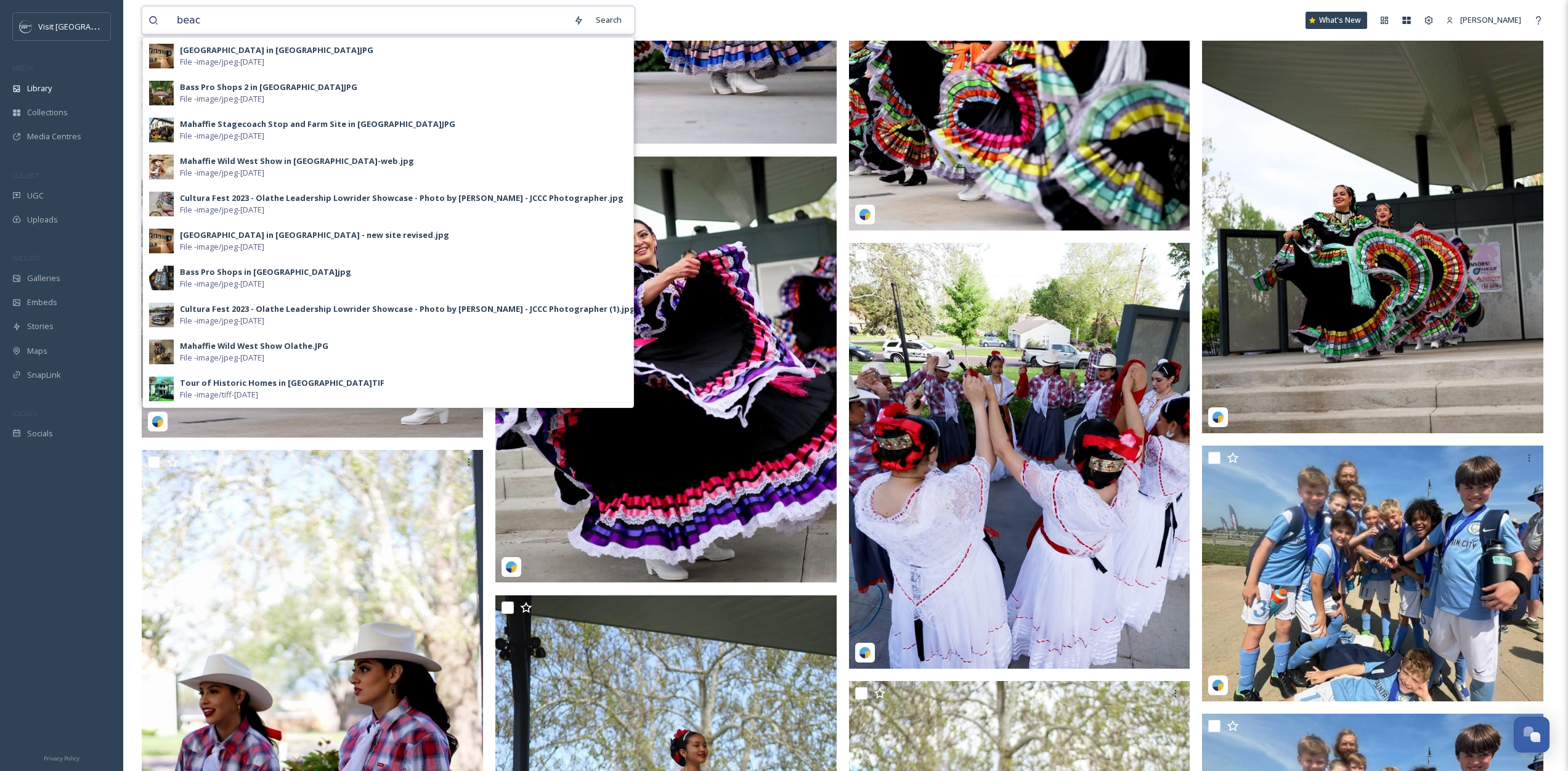
type input "beach"
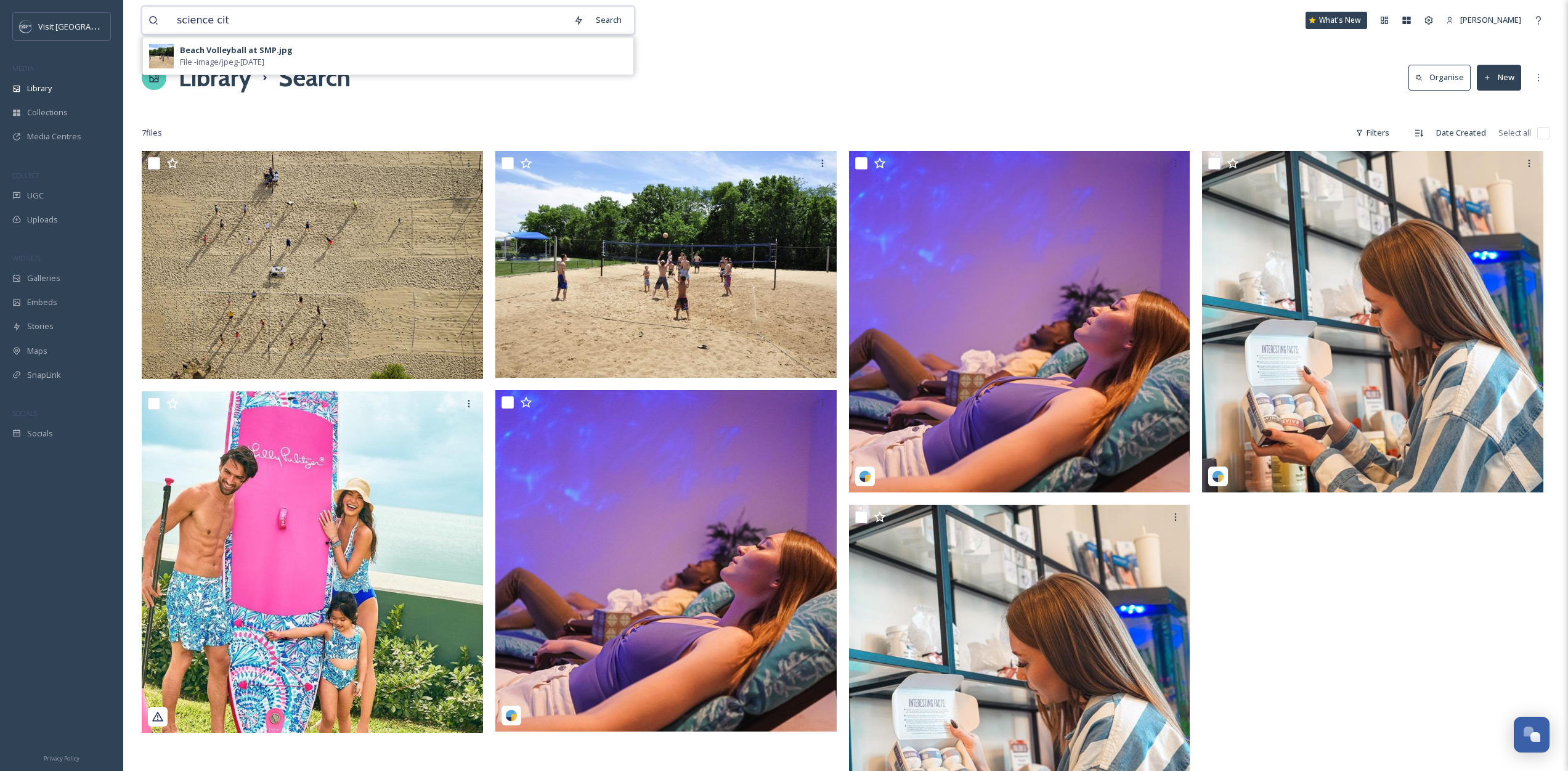
type input "science city"
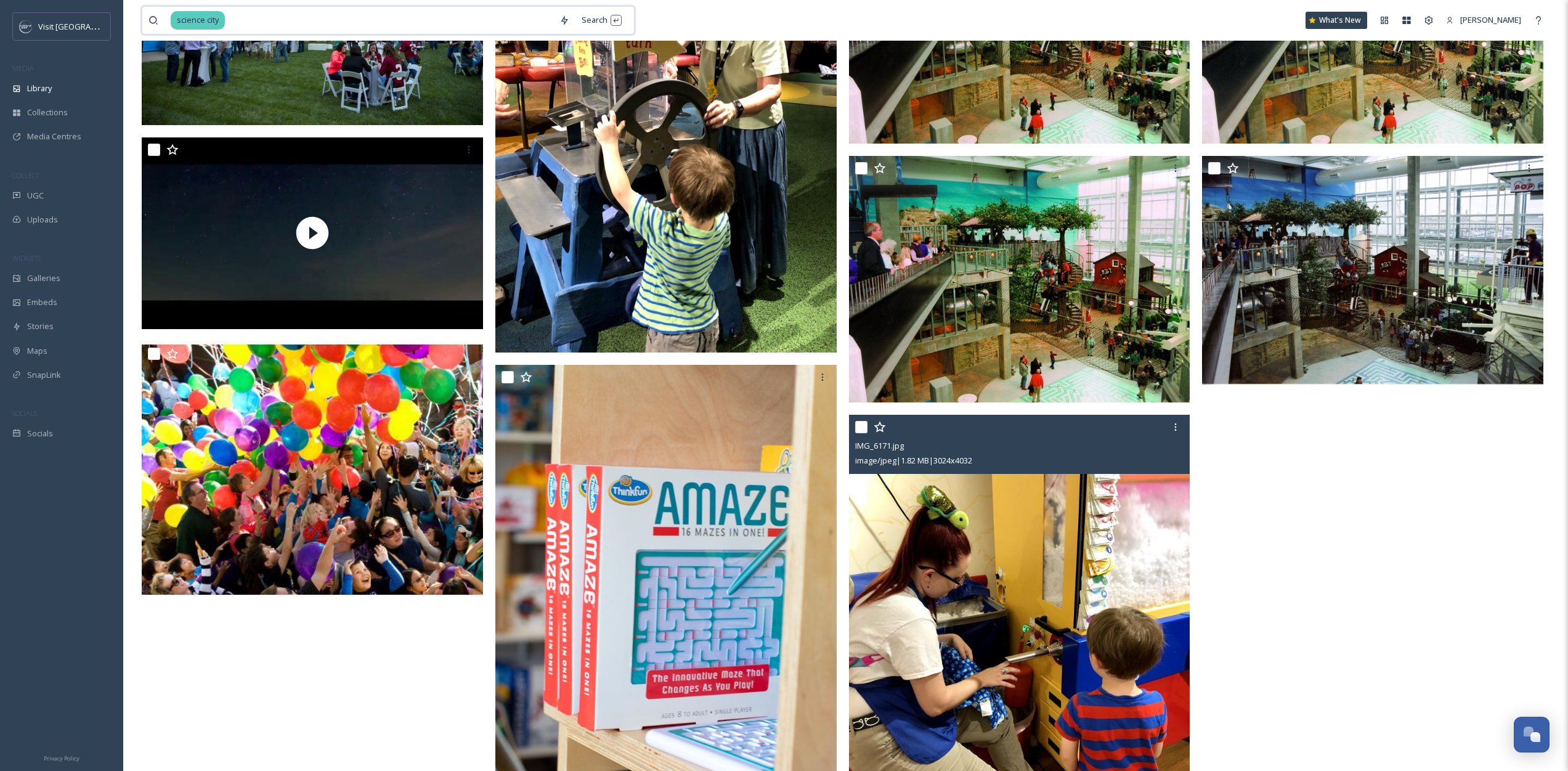
scroll to position [252, 0]
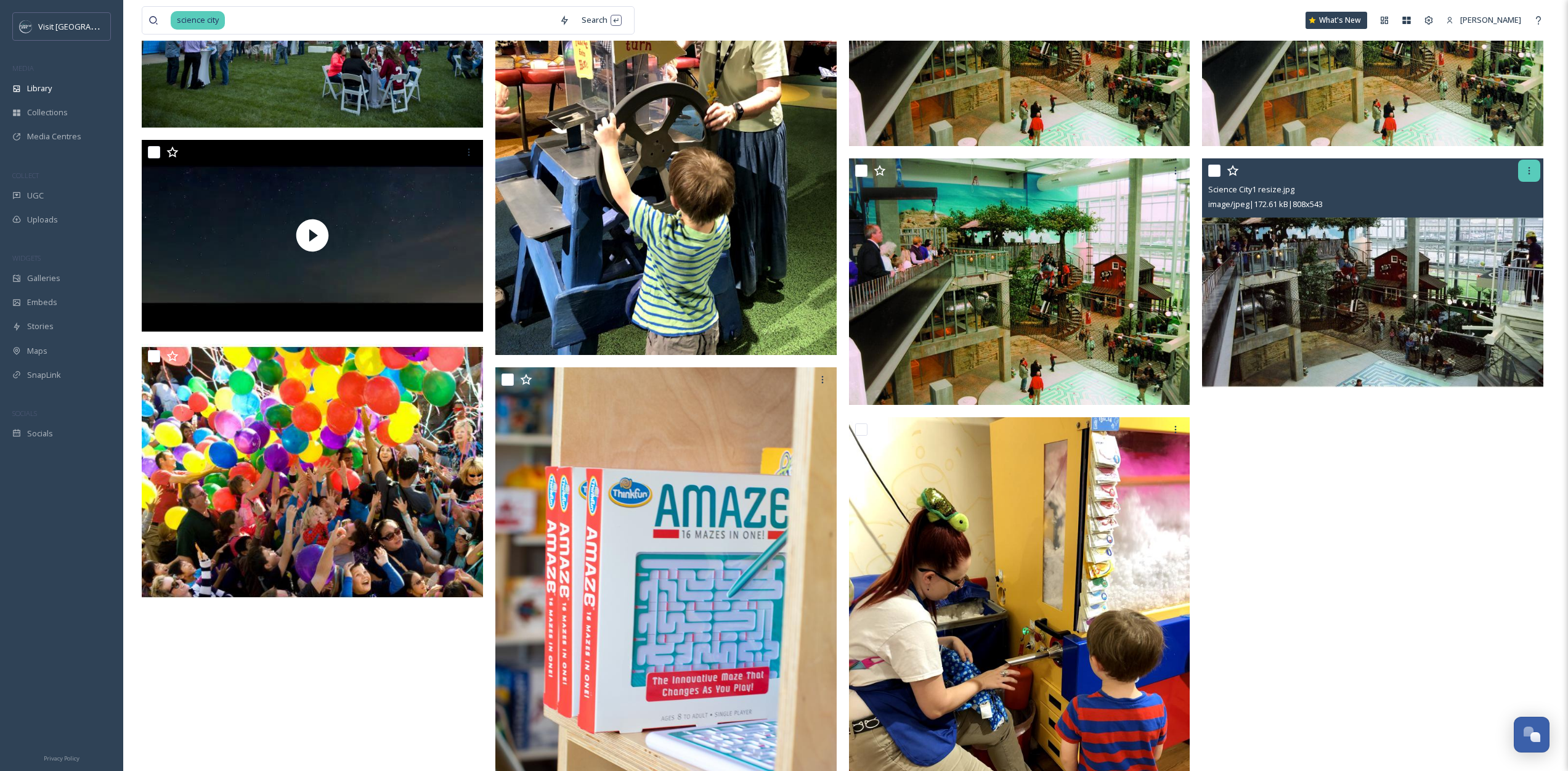
click at [1527, 166] on icon at bounding box center [1529, 170] width 10 height 10
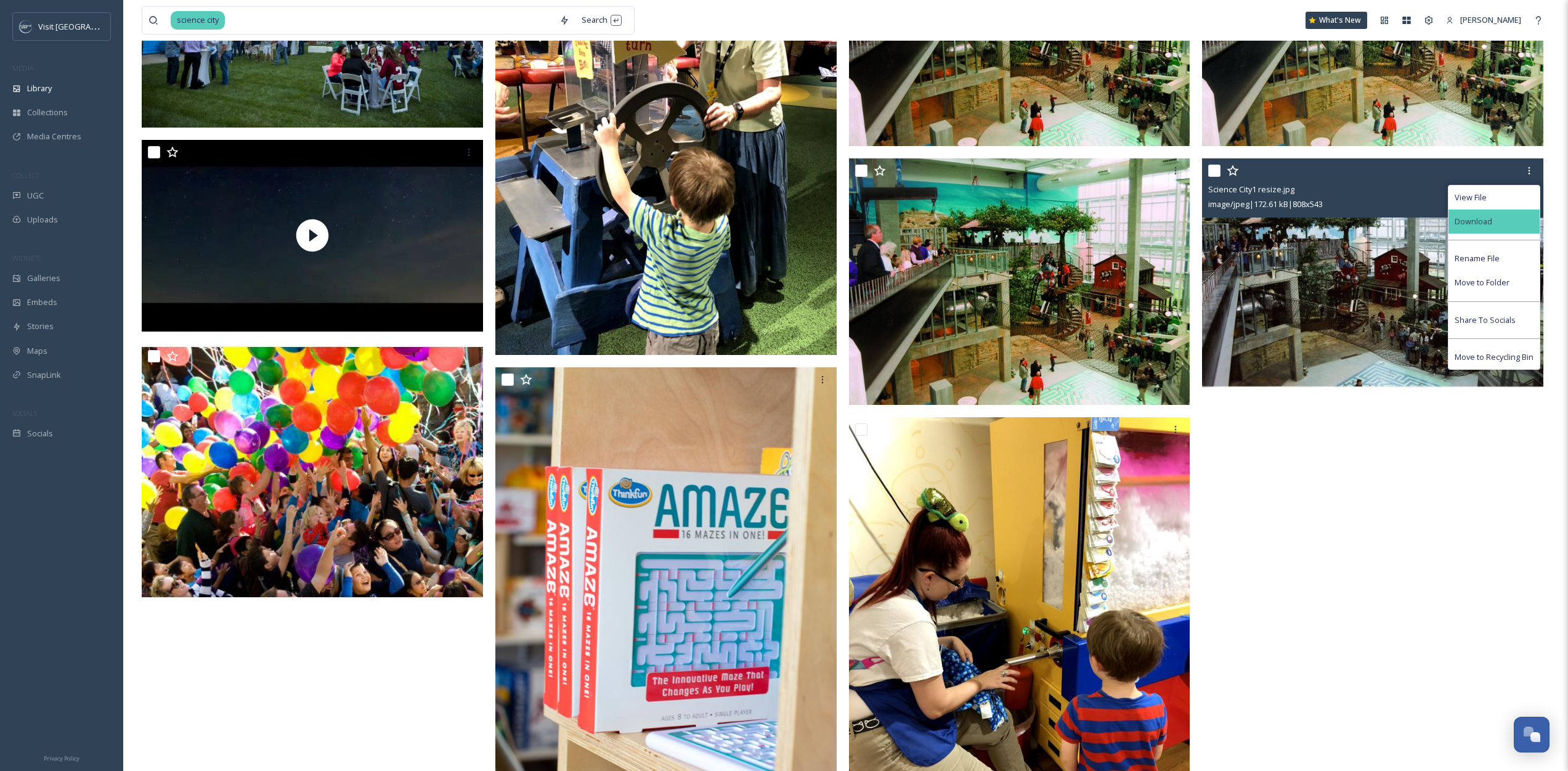
click at [1487, 228] on div "Download" at bounding box center [1494, 221] width 91 height 24
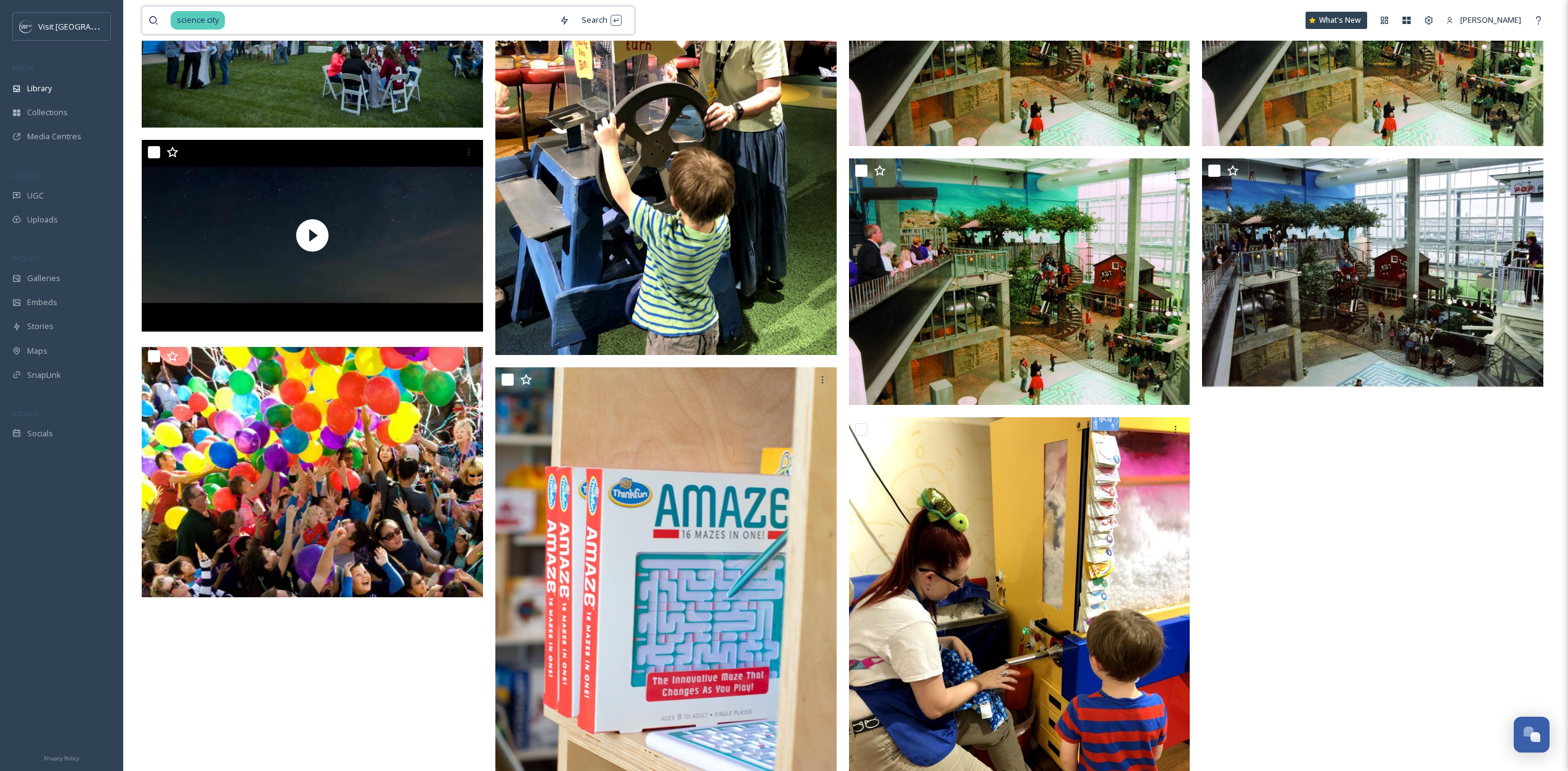
click at [330, 26] on input at bounding box center [389, 20] width 327 height 27
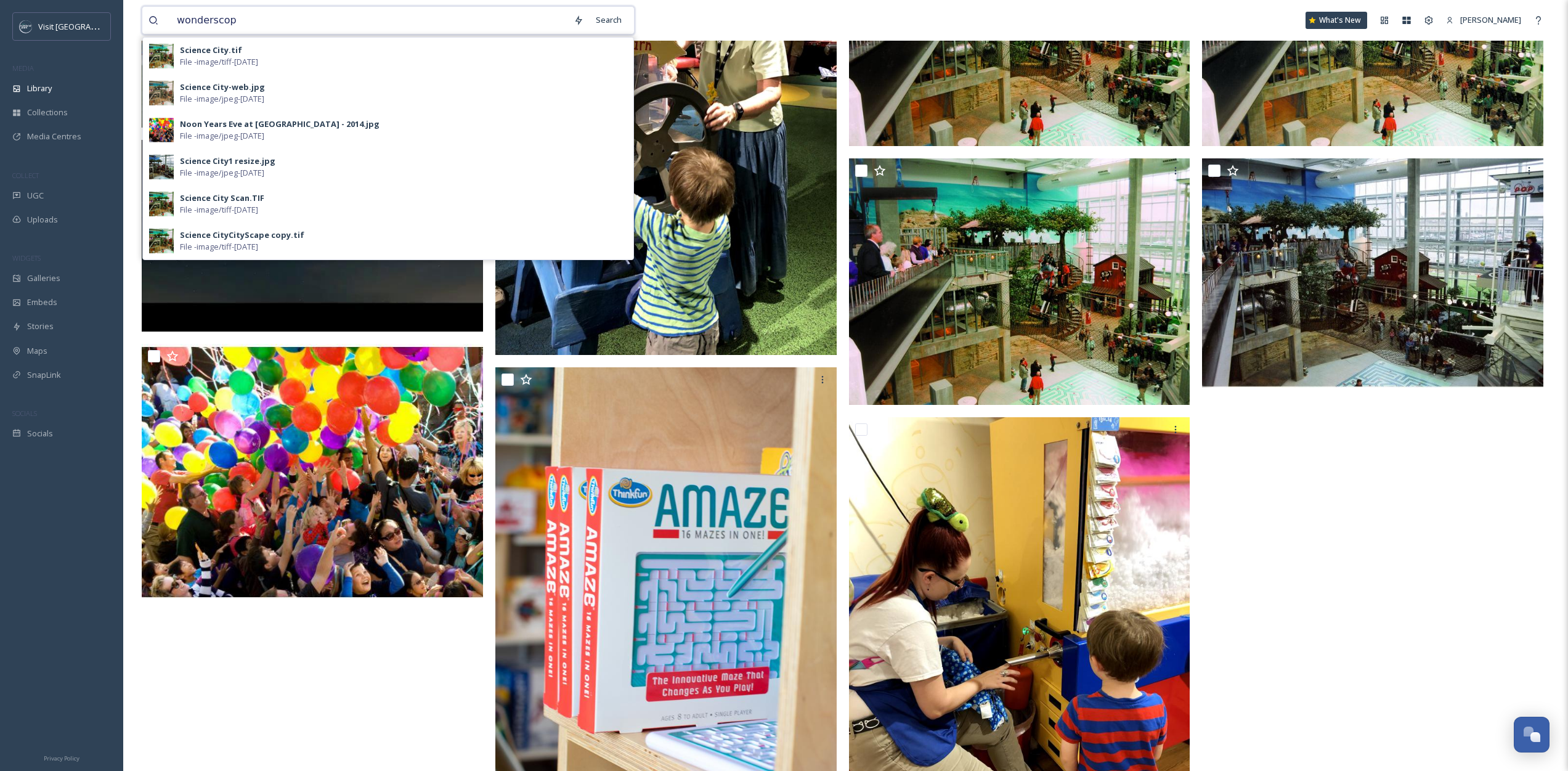
type input "wonderscope"
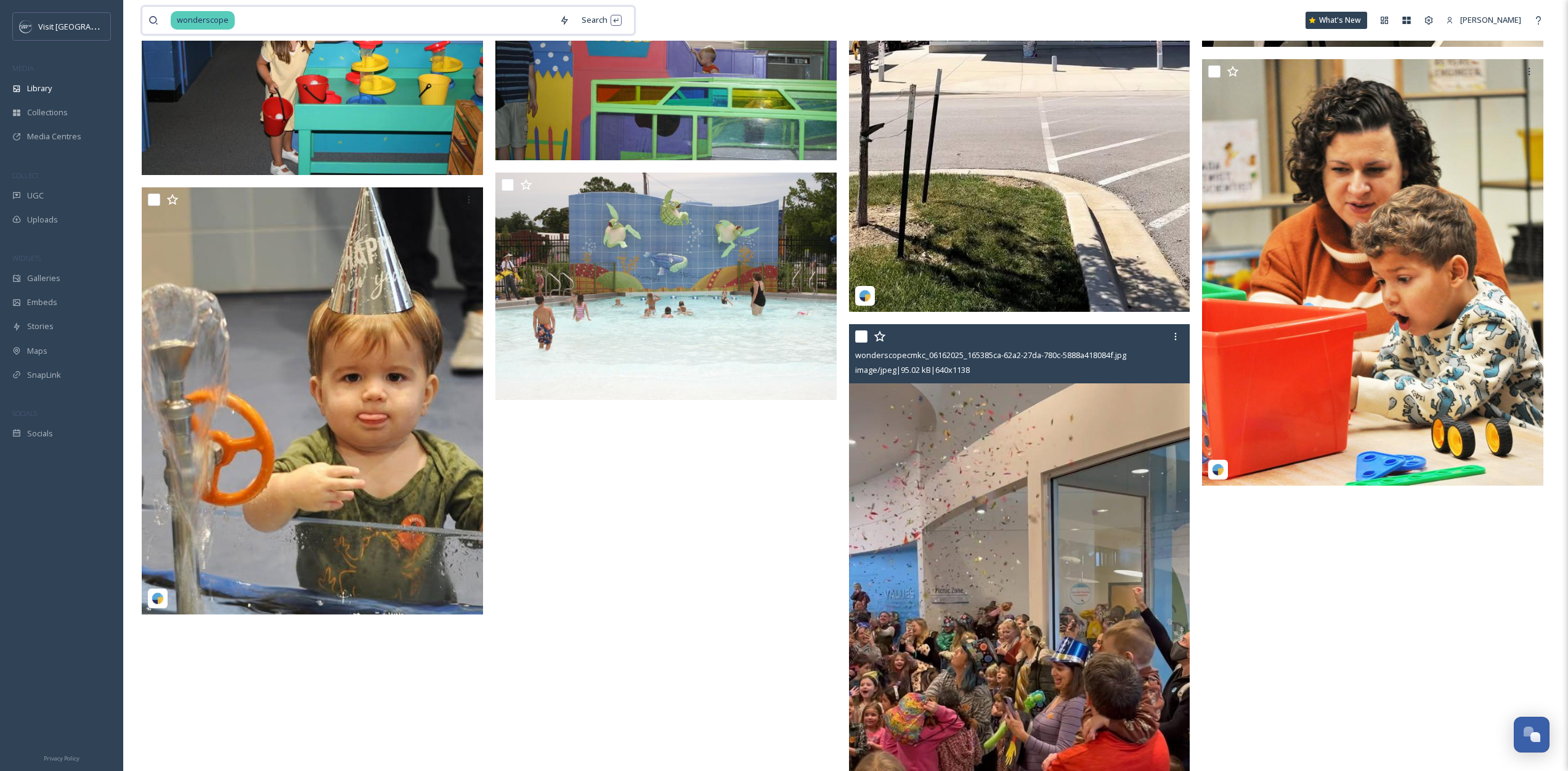
scroll to position [677, 0]
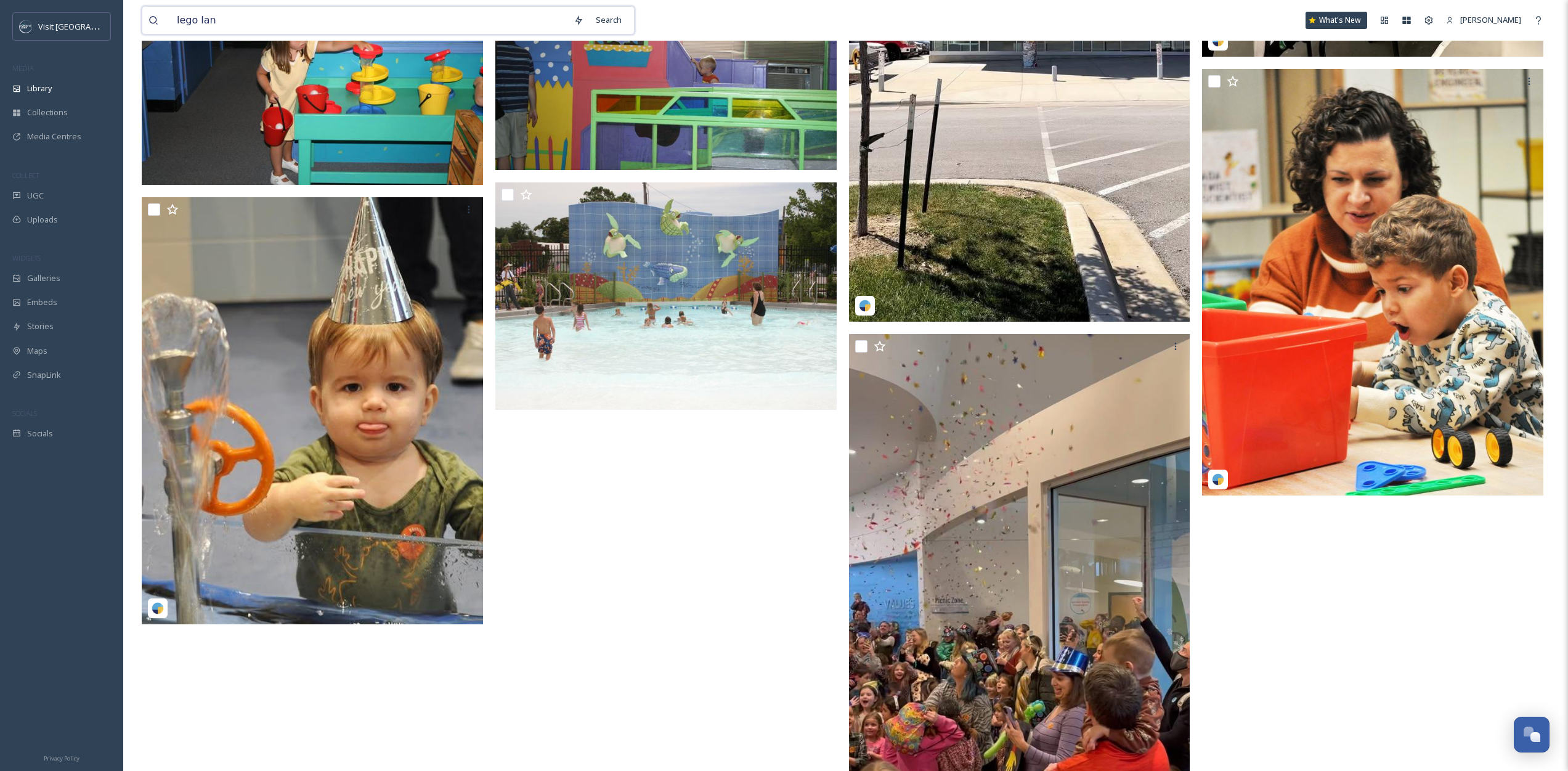
type input "lego land"
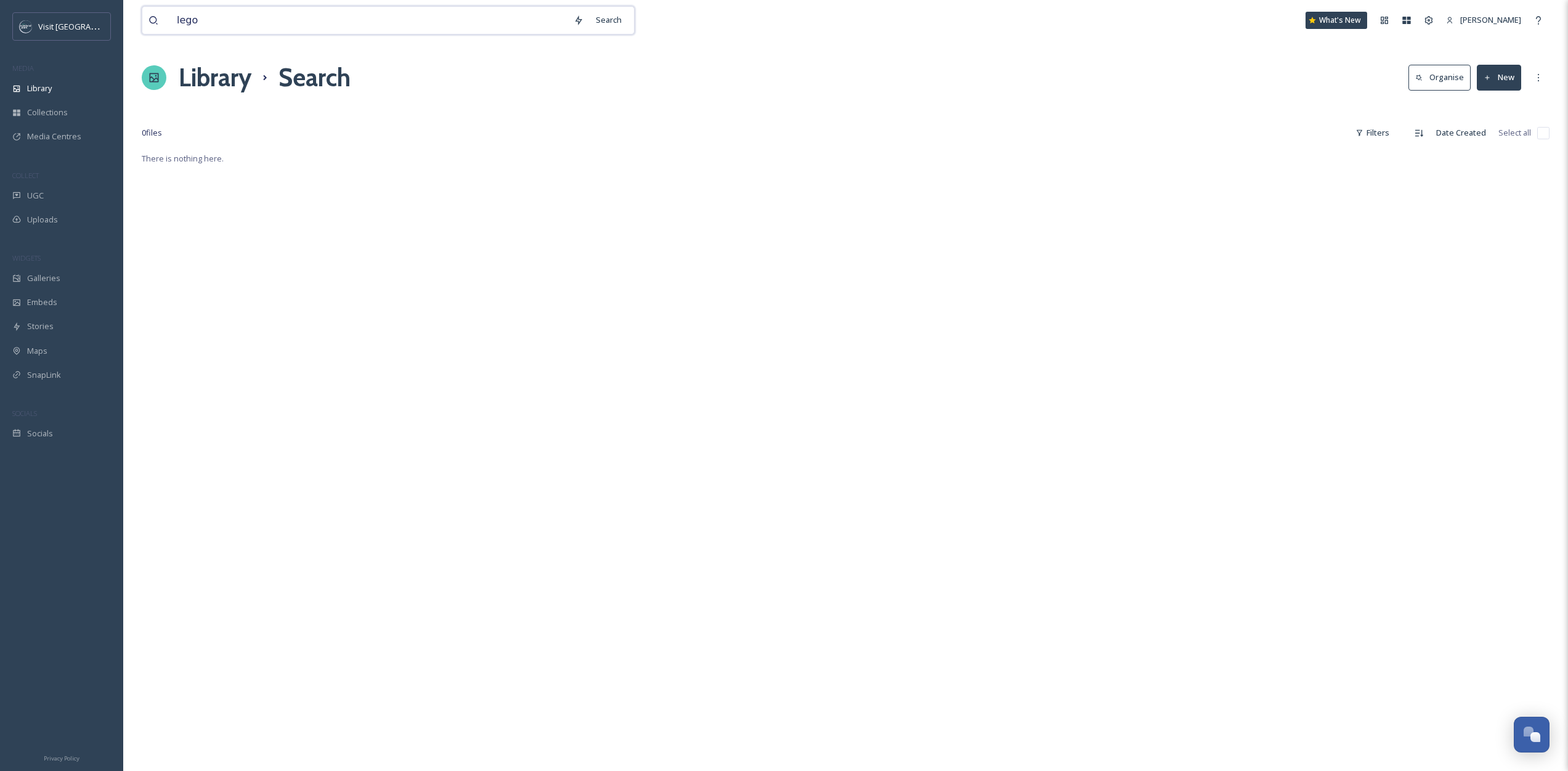
type input "lego"
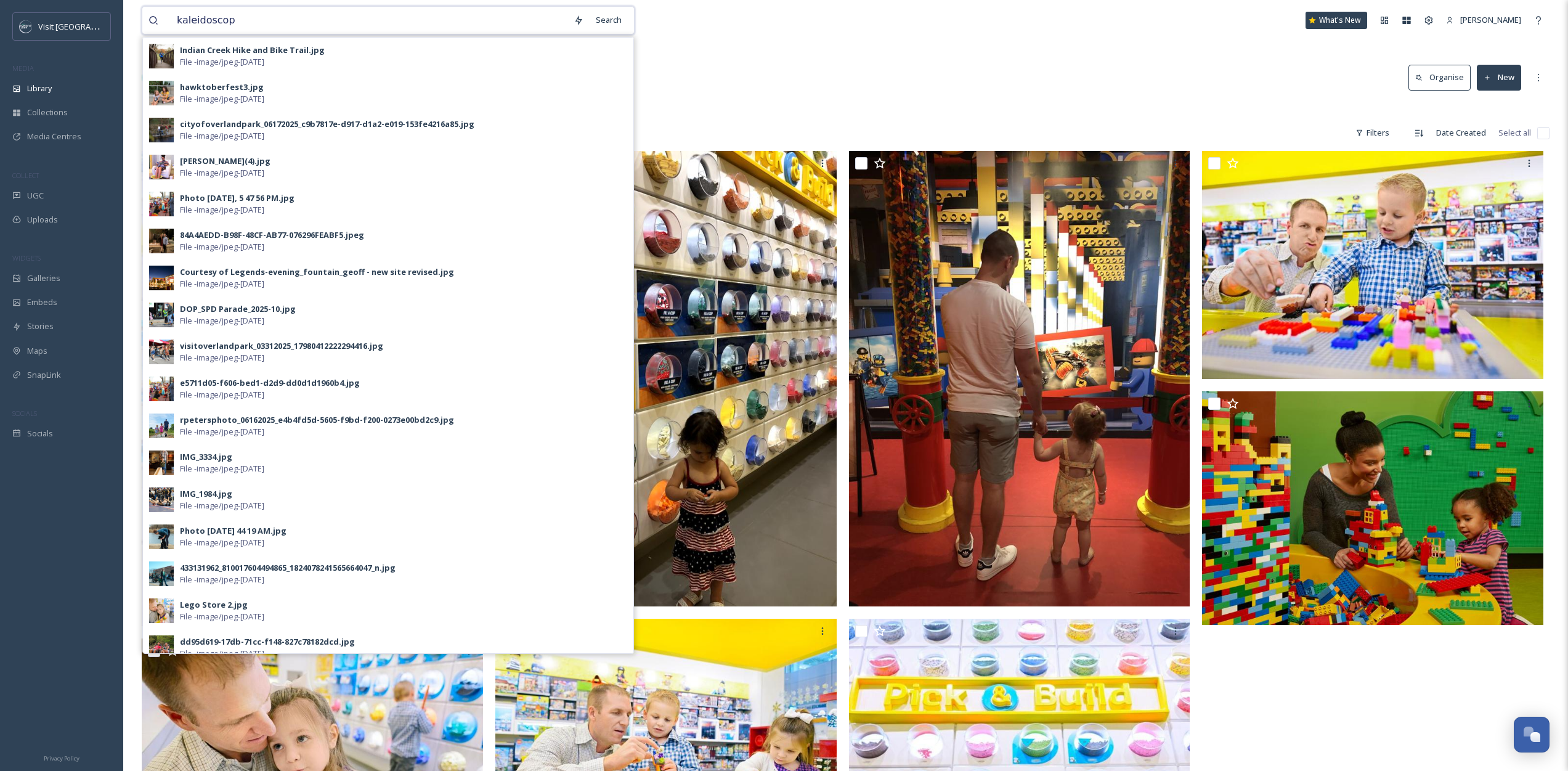
type input "kaleidoscope"
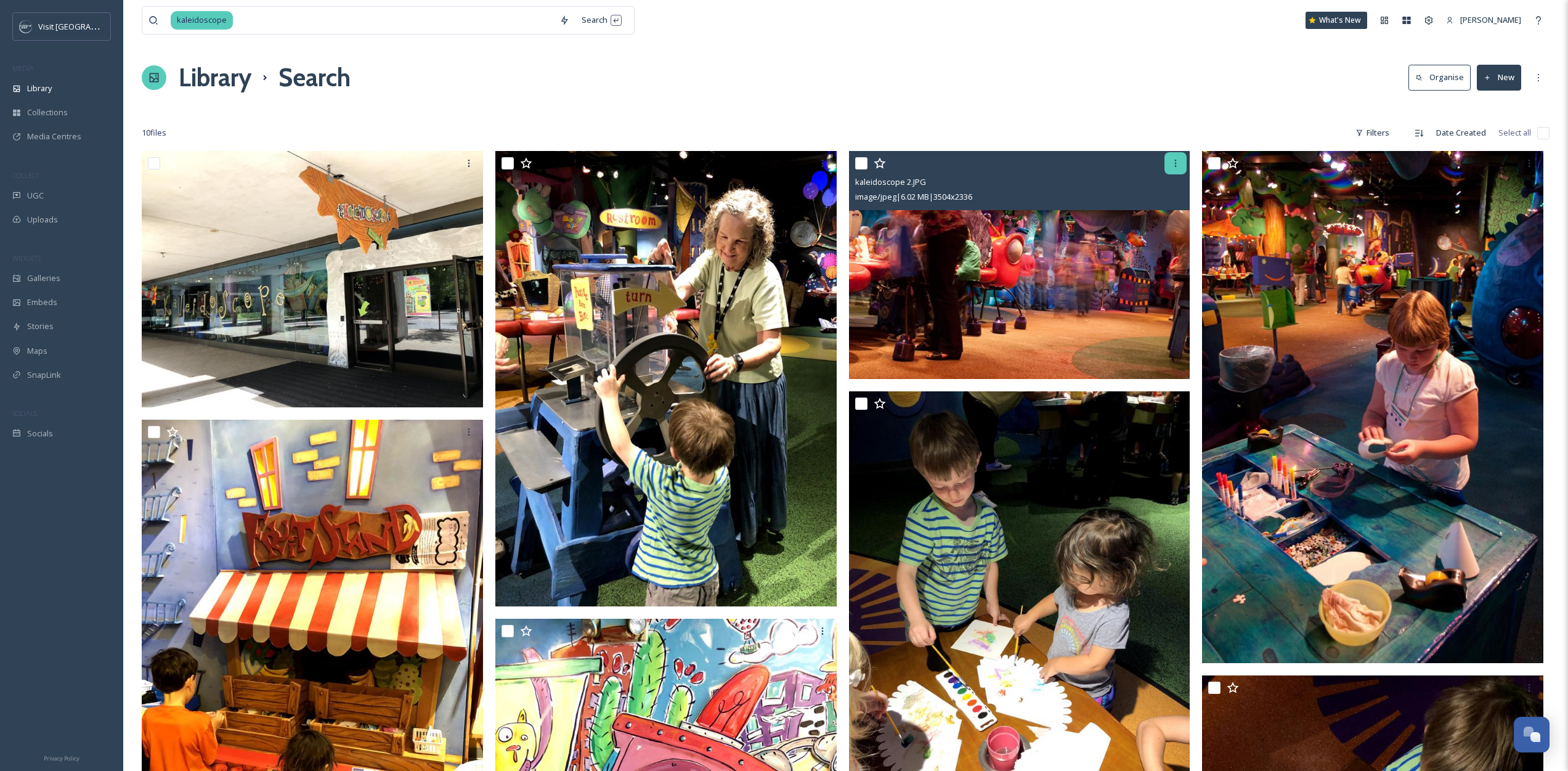
click at [1168, 158] on div at bounding box center [1176, 163] width 22 height 22
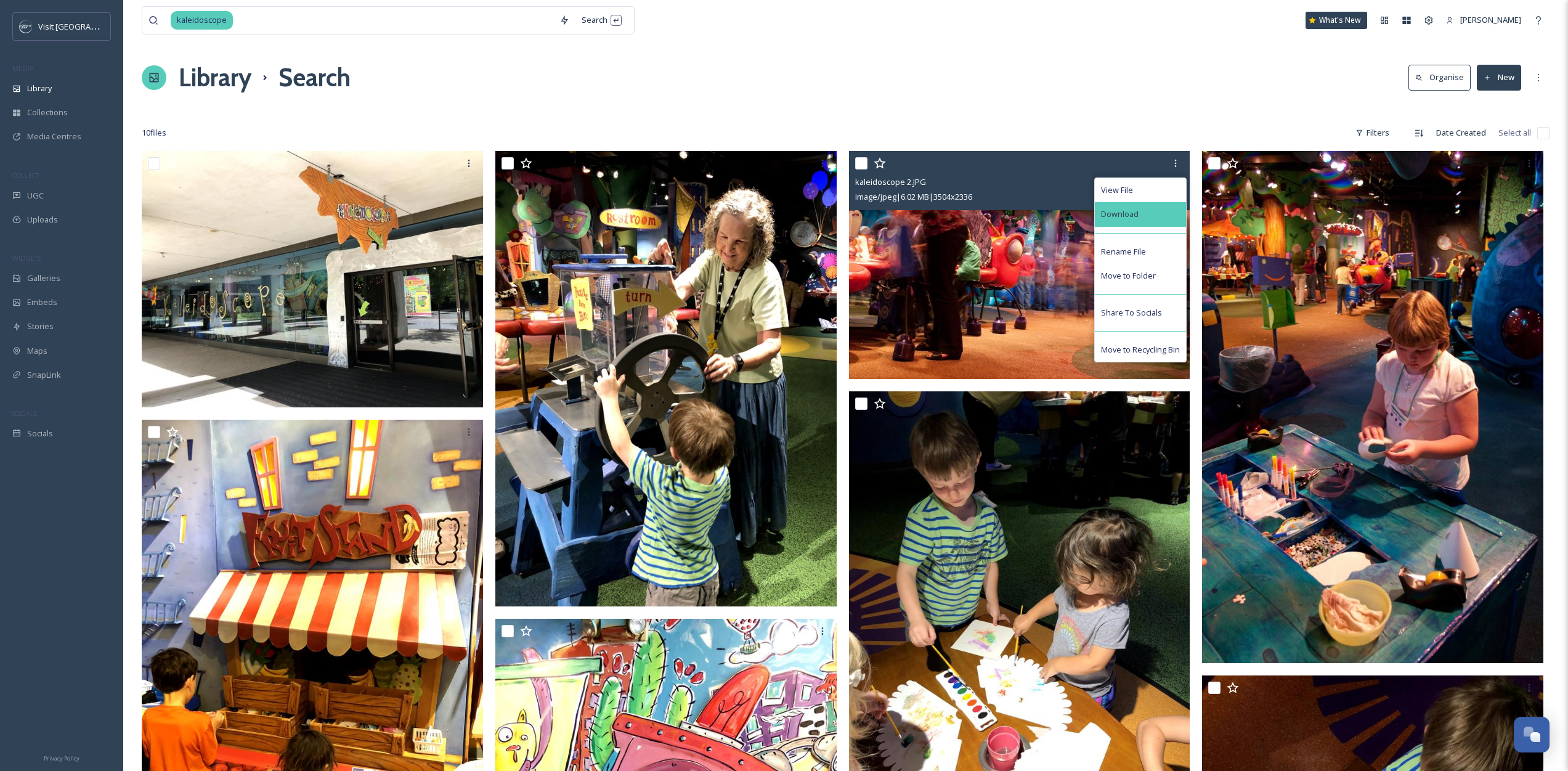
click at [1168, 206] on div "Download" at bounding box center [1141, 214] width 91 height 24
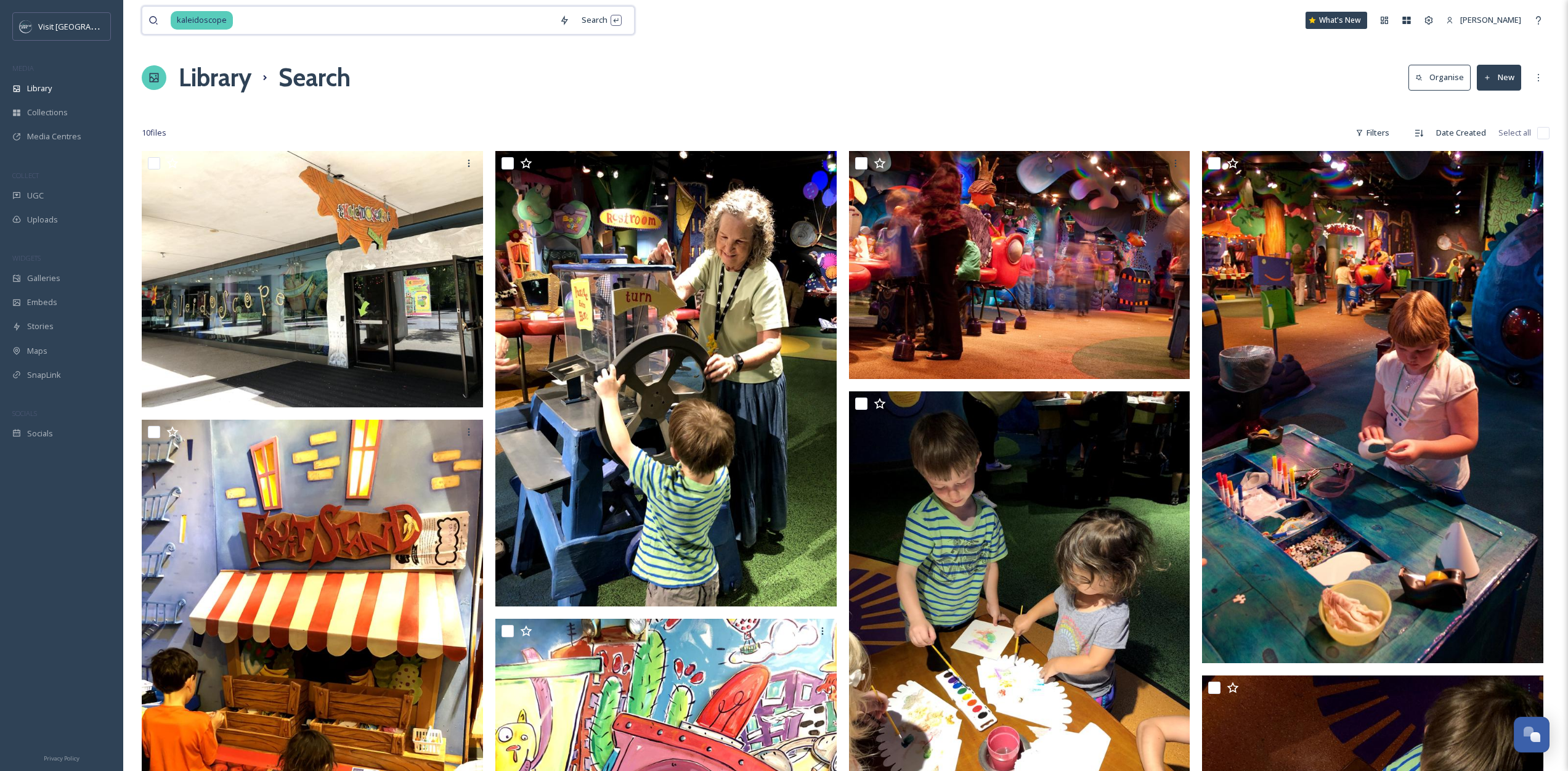
click at [262, 31] on input at bounding box center [394, 20] width 319 height 27
type input "joe's"
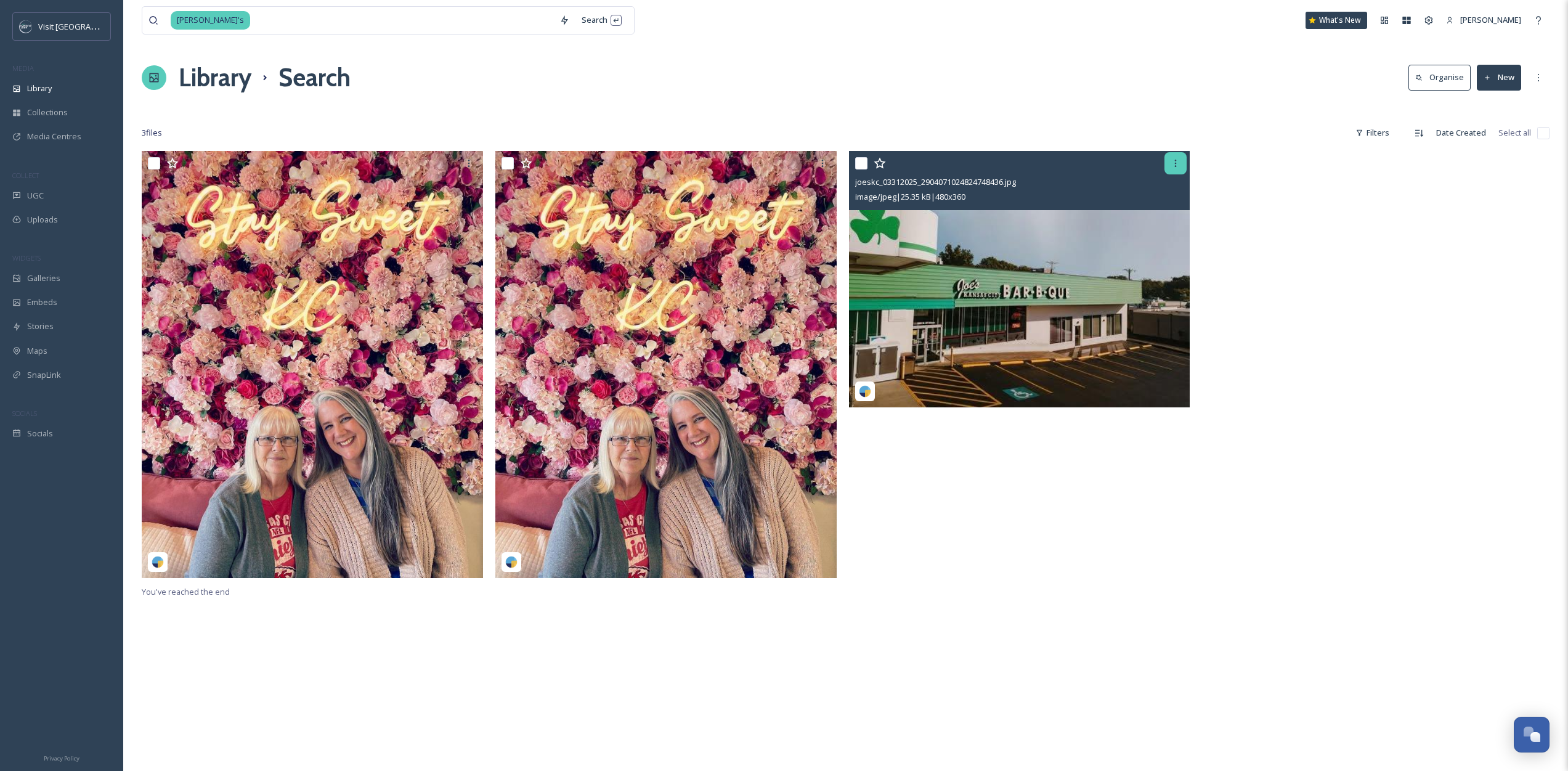
click at [1183, 162] on div at bounding box center [1176, 163] width 22 height 22
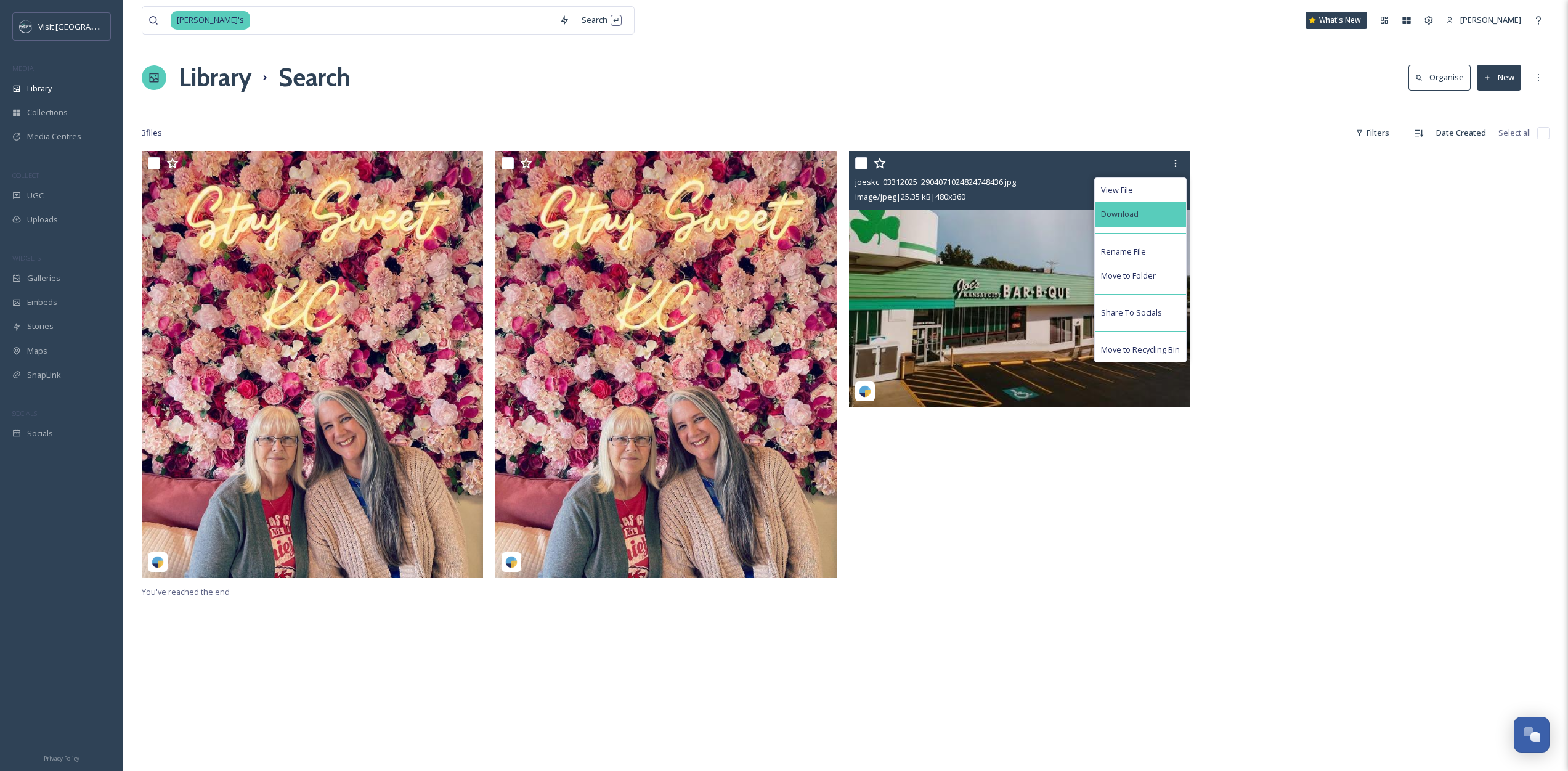
click at [1149, 220] on div "Download" at bounding box center [1141, 214] width 91 height 24
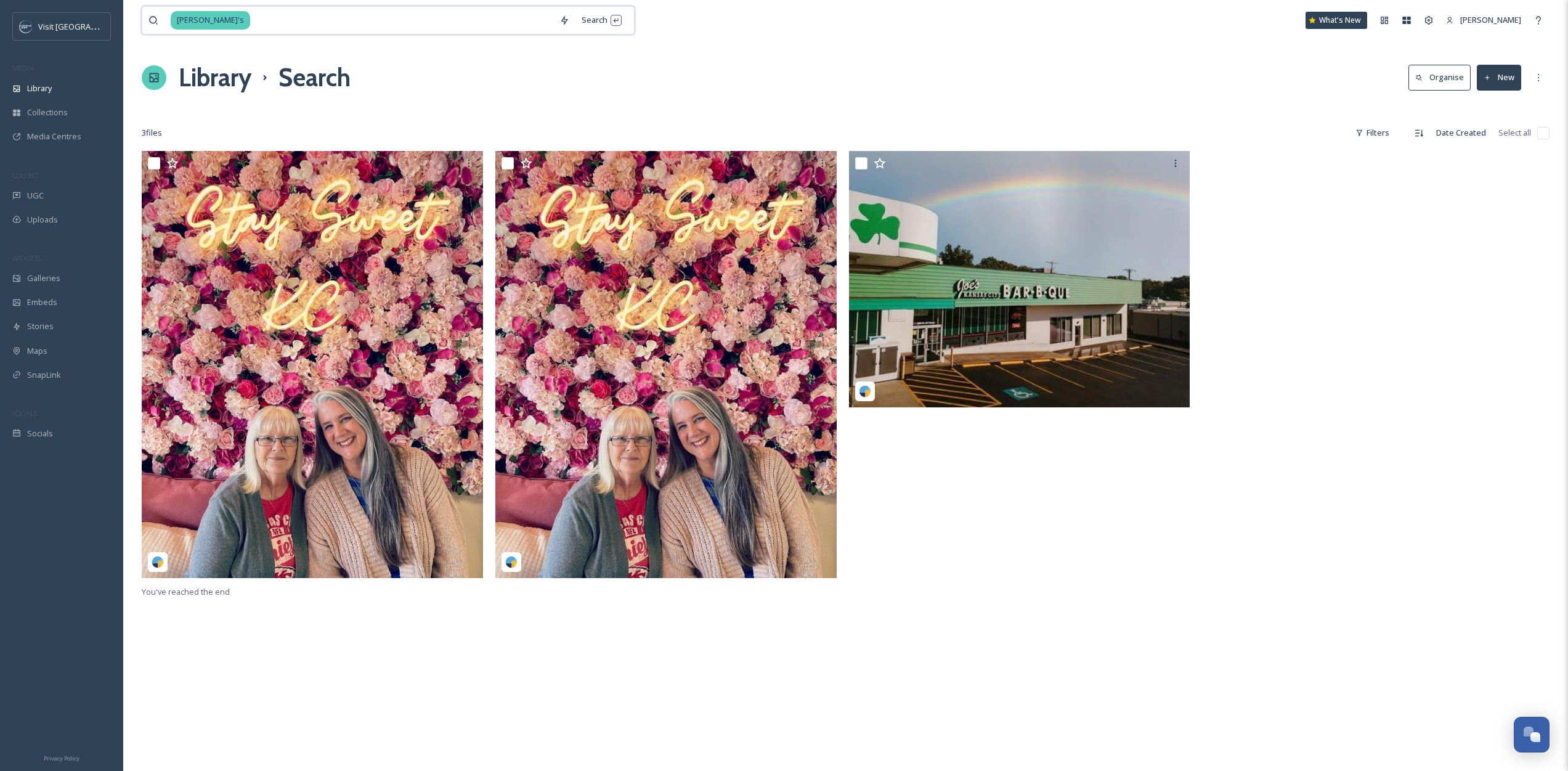
click at [252, 28] on input at bounding box center [402, 20] width 302 height 27
type input "boulevard"
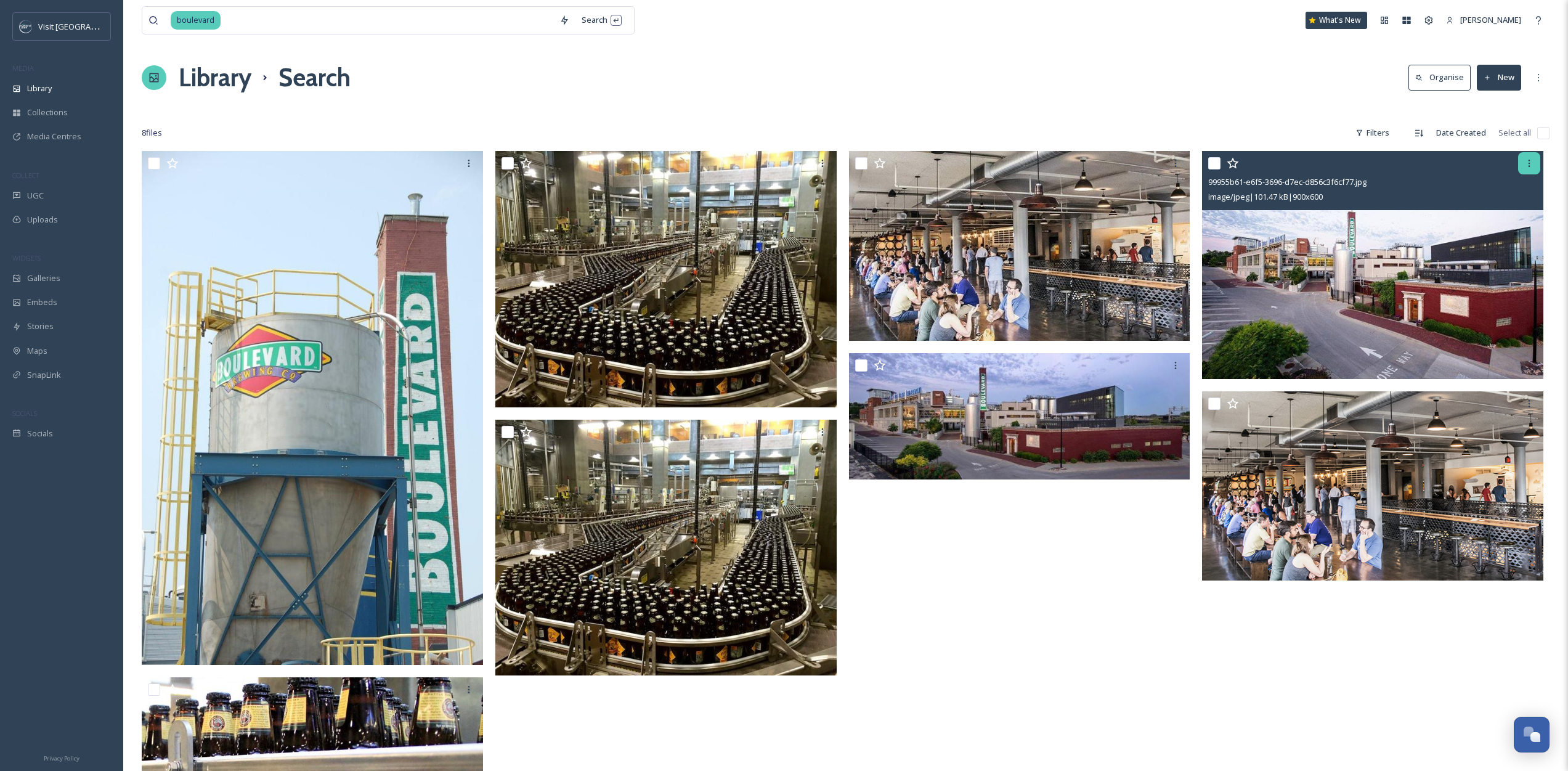
click at [1537, 166] on div at bounding box center [1529, 163] width 22 height 22
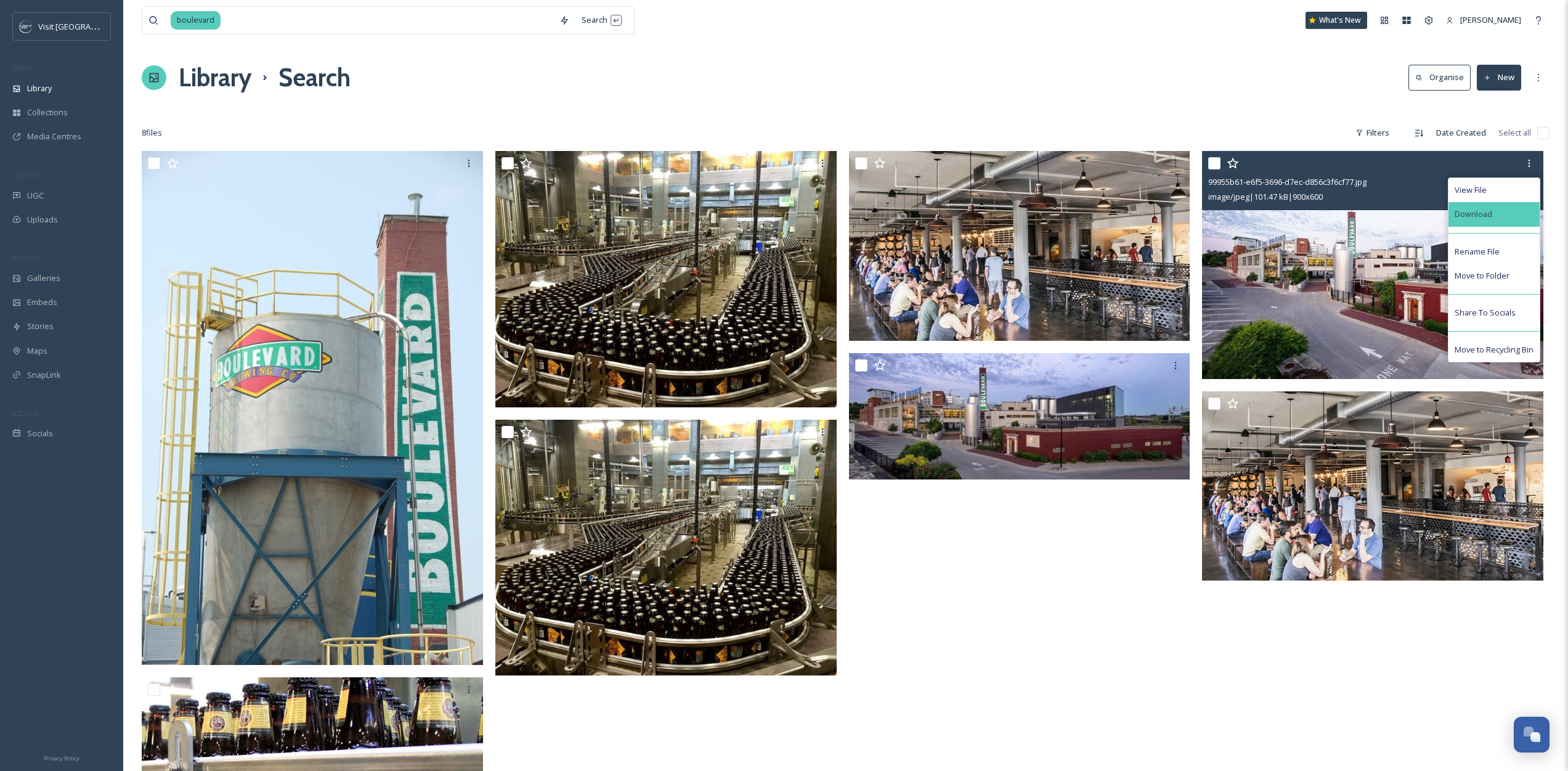
click at [1471, 222] on div "Download" at bounding box center [1494, 214] width 91 height 24
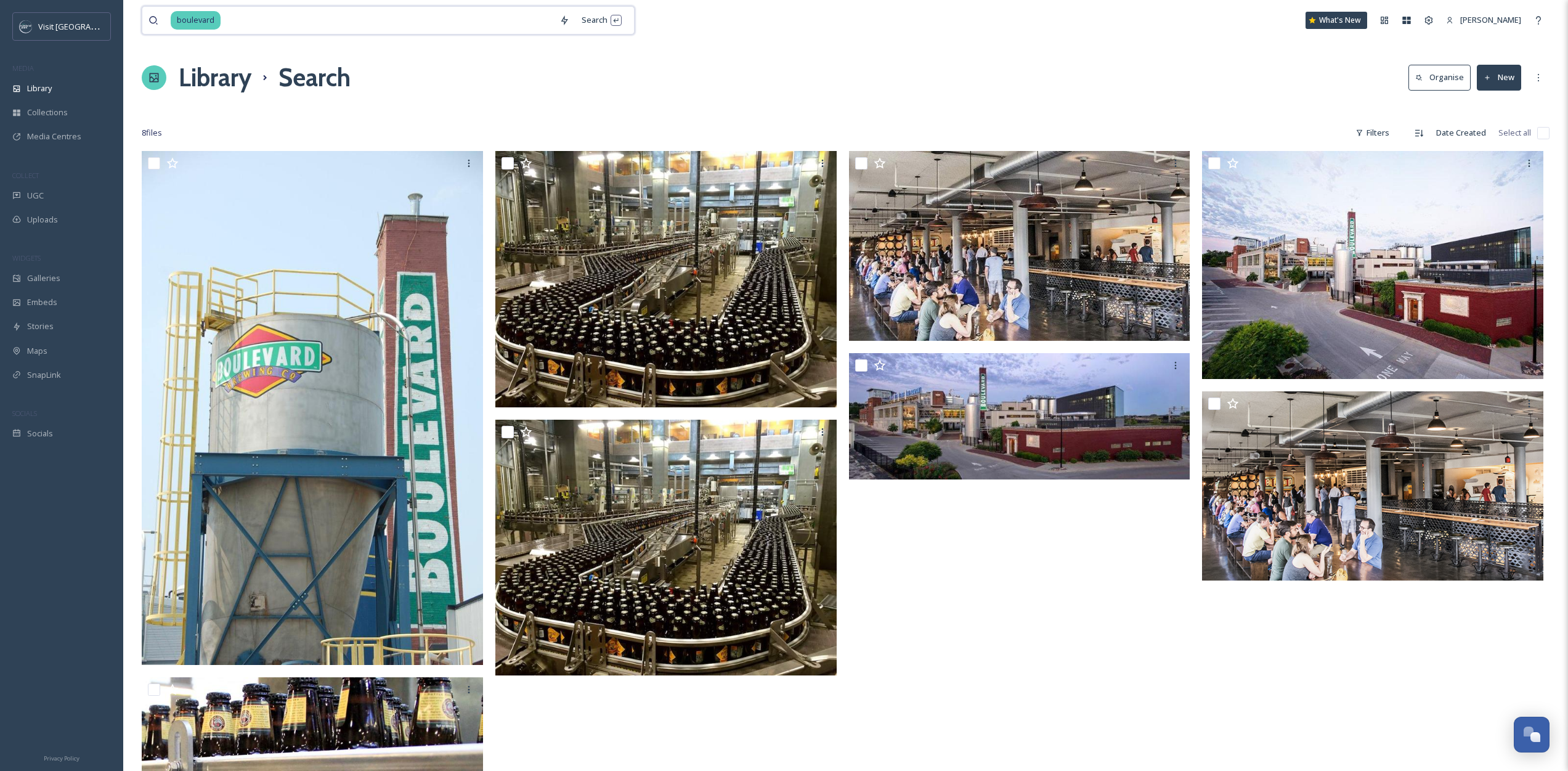
click at [252, 26] on input at bounding box center [388, 20] width 331 height 27
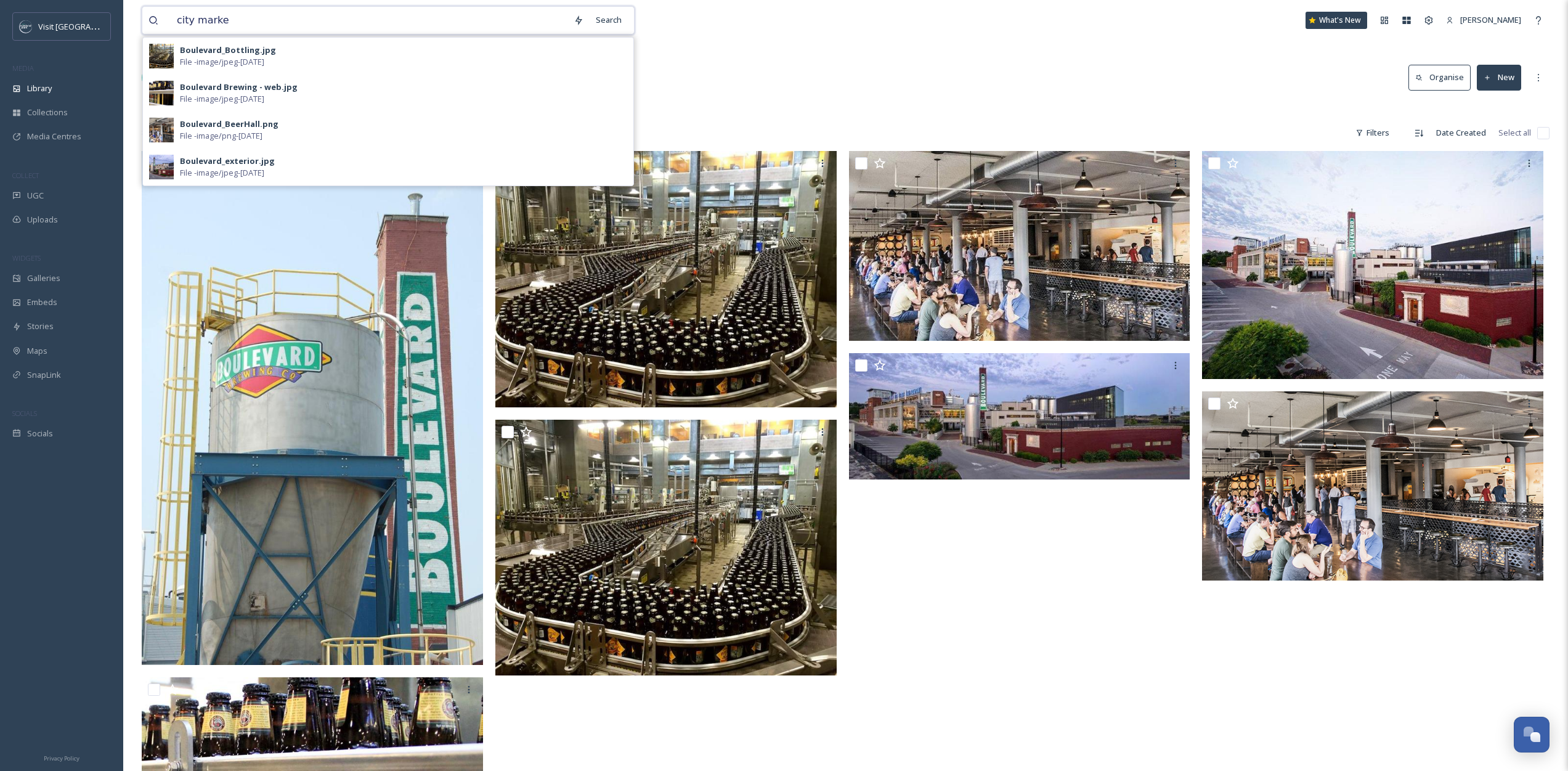
type input "city market"
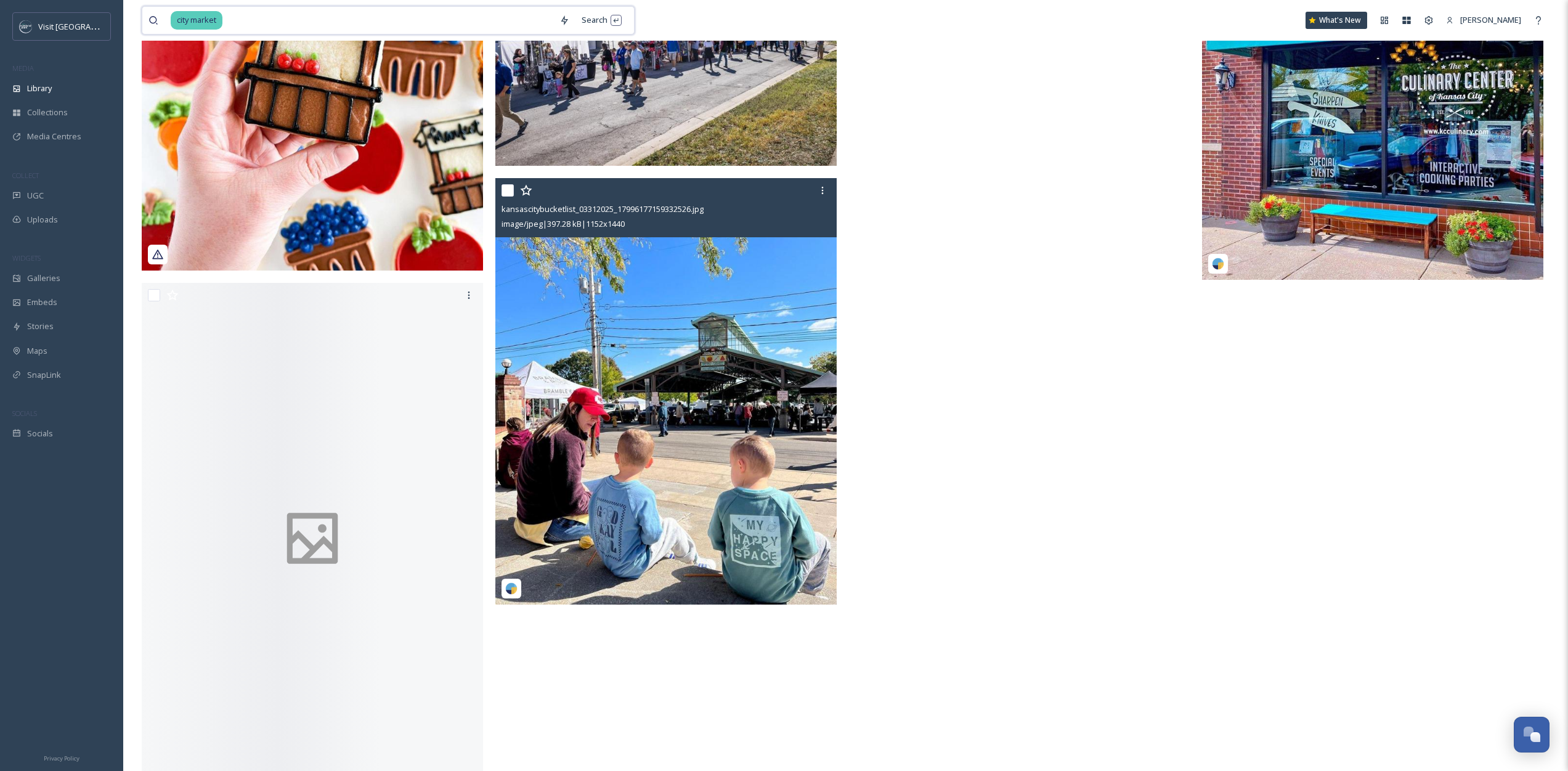
scroll to position [4659, 0]
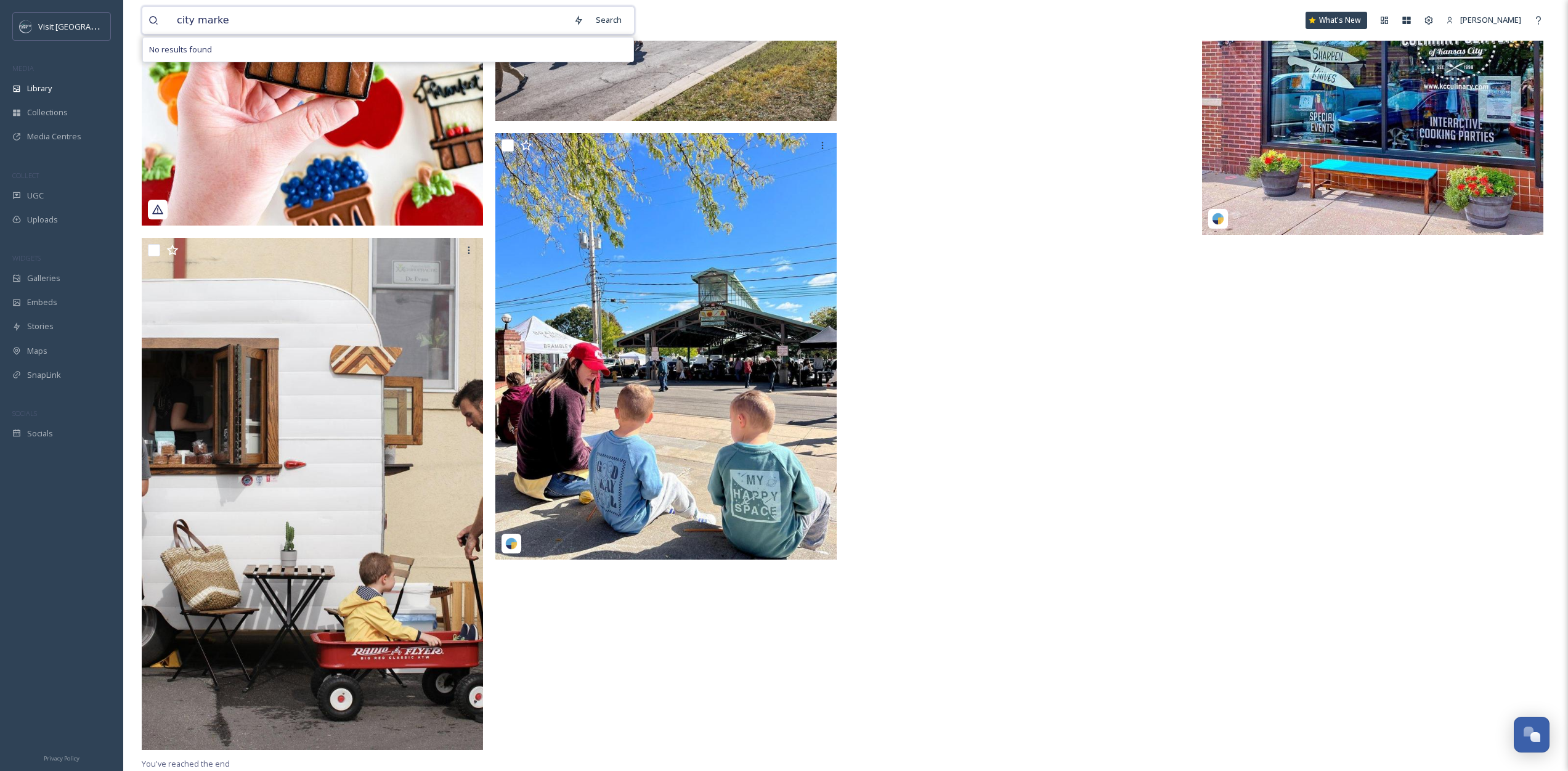
click at [194, 20] on input "city marke" at bounding box center [369, 20] width 397 height 27
drag, startPoint x: 194, startPoint y: 20, endPoint x: 149, endPoint y: 22, distance: 45.0
click at [149, 22] on div "city marke" at bounding box center [358, 20] width 419 height 27
type input "river market"
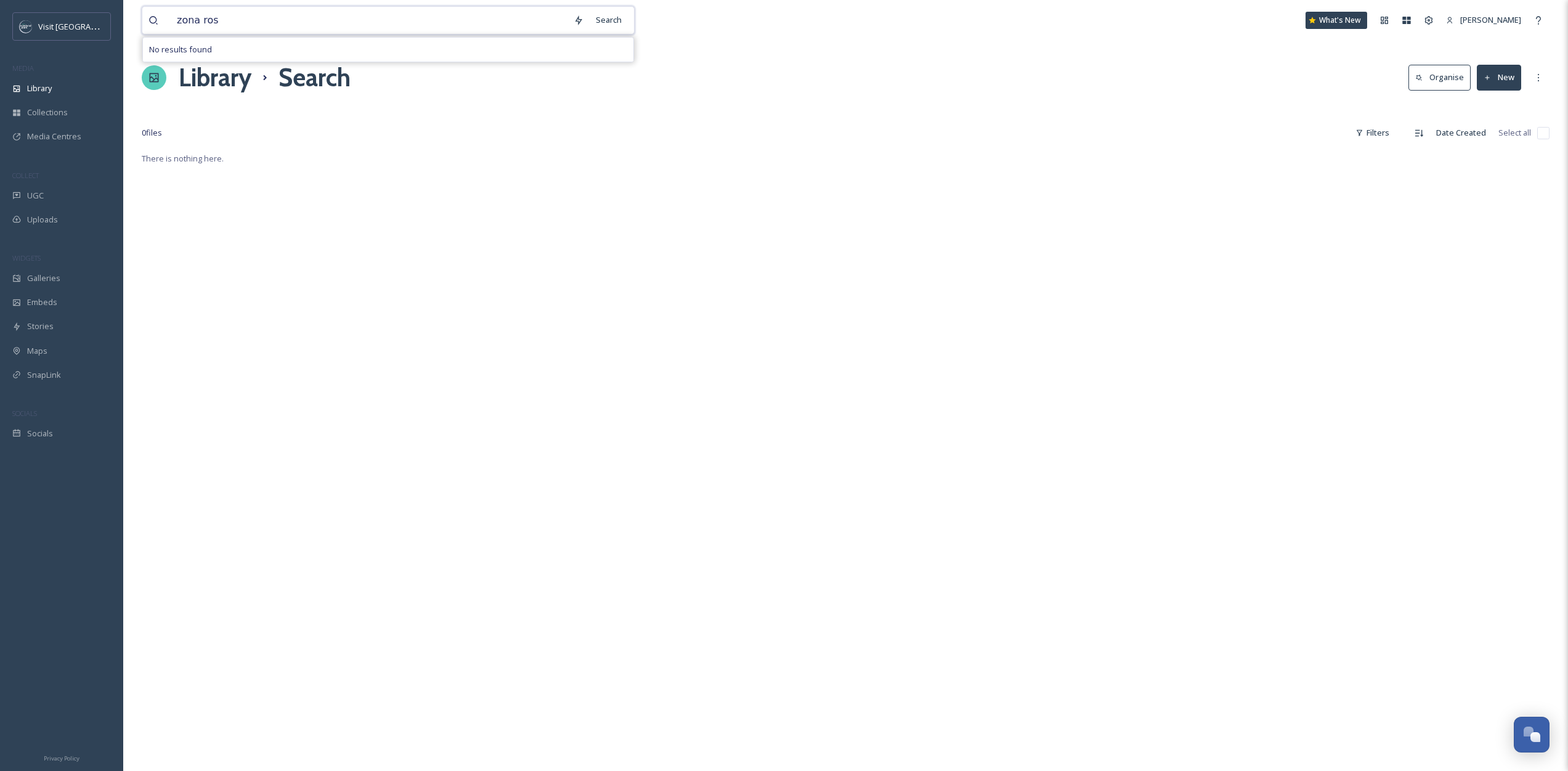
type input "zona rosa"
type input "zona"
